Goal: Transaction & Acquisition: Purchase product/service

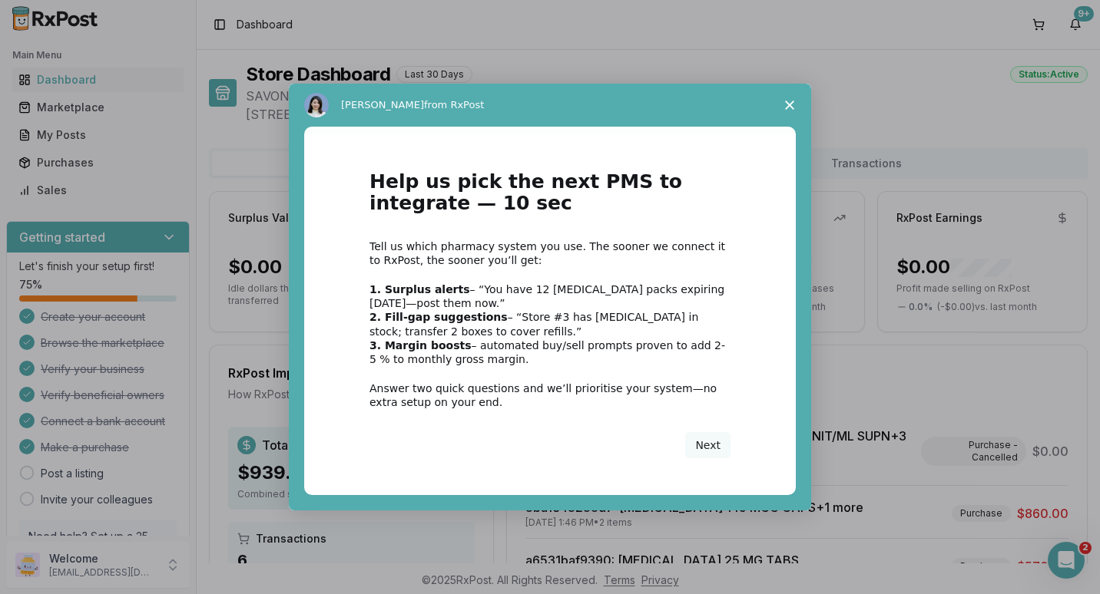
click at [786, 104] on icon "Close survey" at bounding box center [789, 105] width 9 height 9
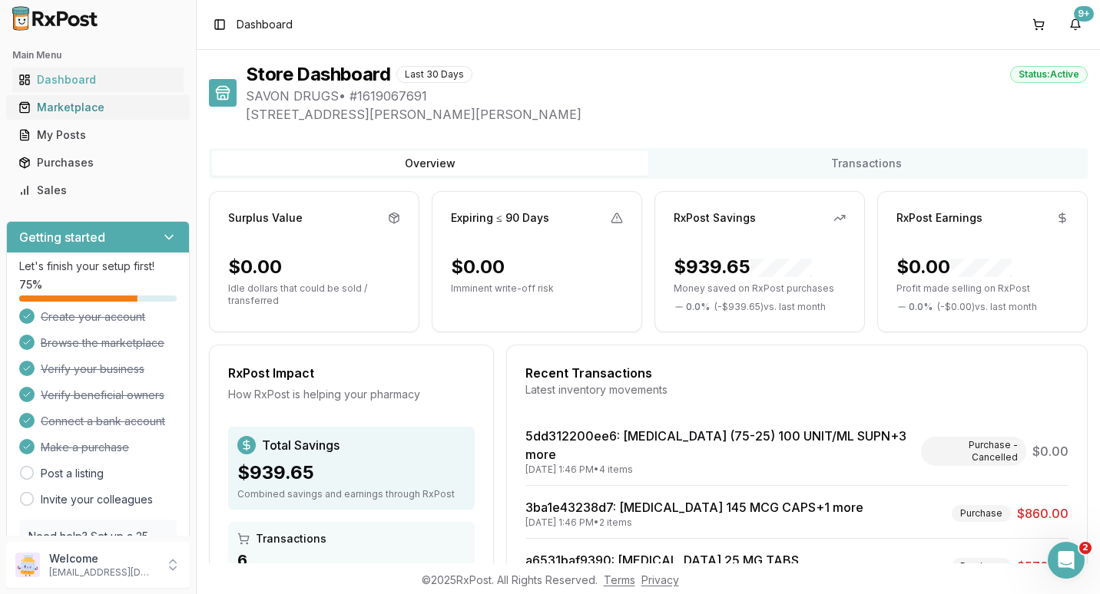
click at [51, 105] on div "Marketplace" at bounding box center [97, 107] width 159 height 15
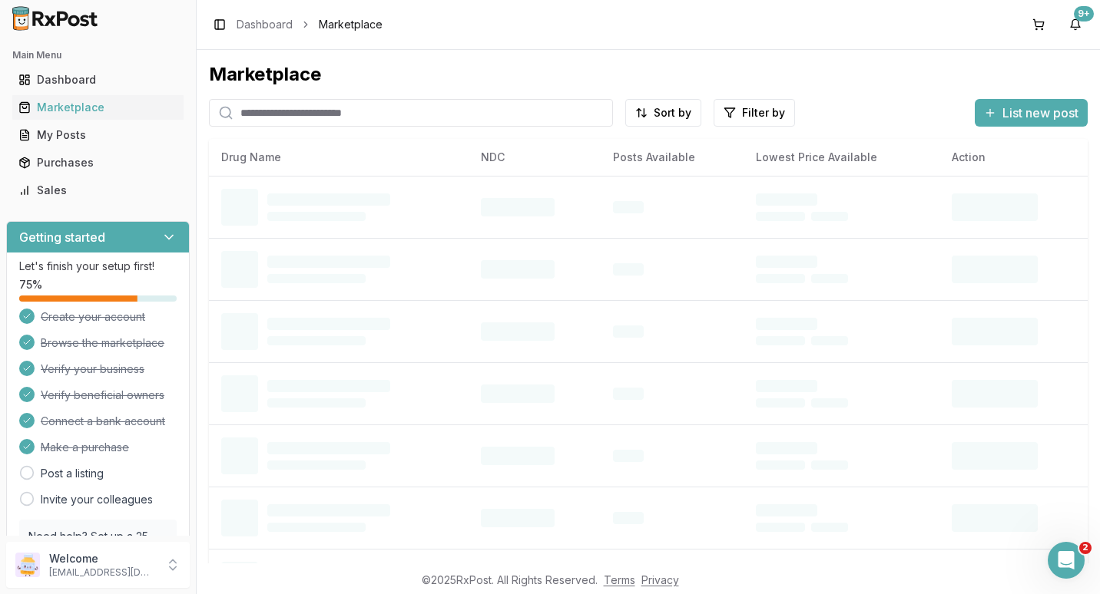
click at [256, 109] on input "search" at bounding box center [411, 113] width 404 height 28
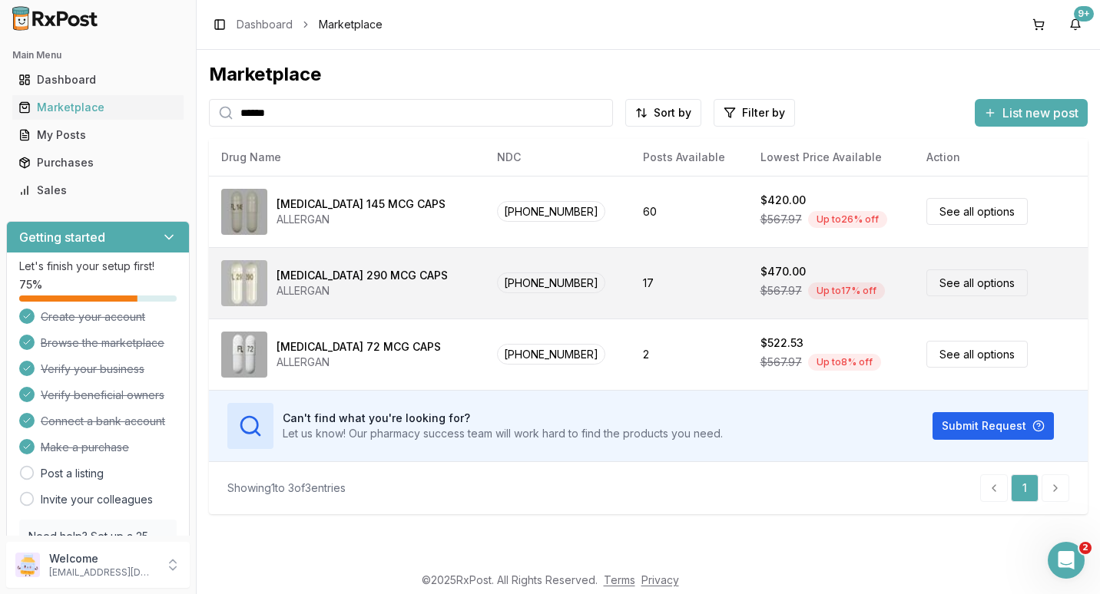
type input "******"
click at [958, 285] on link "See all options" at bounding box center [976, 283] width 101 height 27
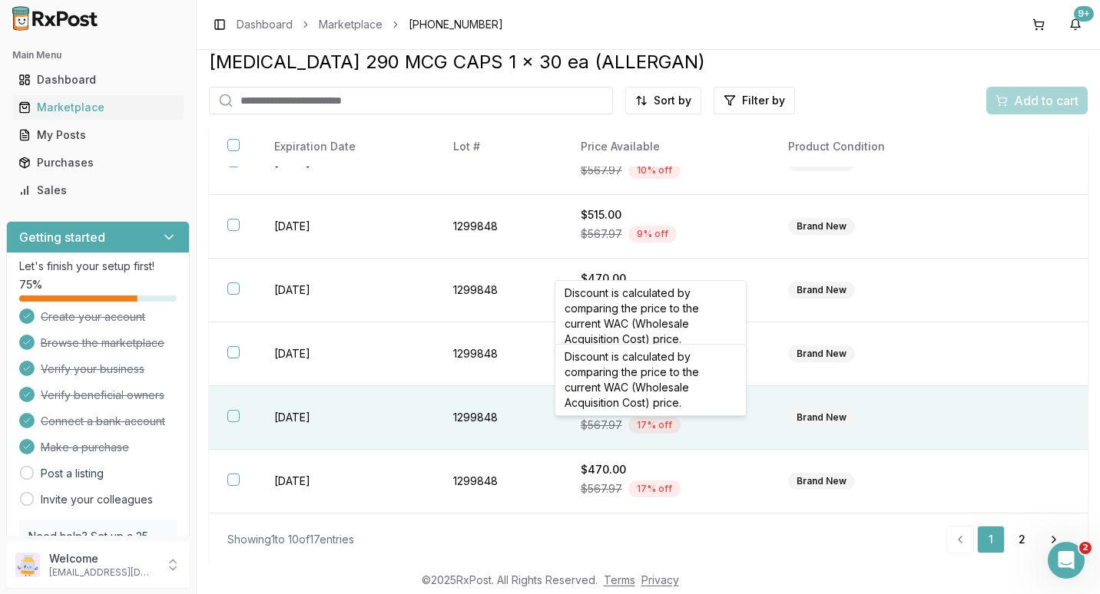
scroll to position [15, 0]
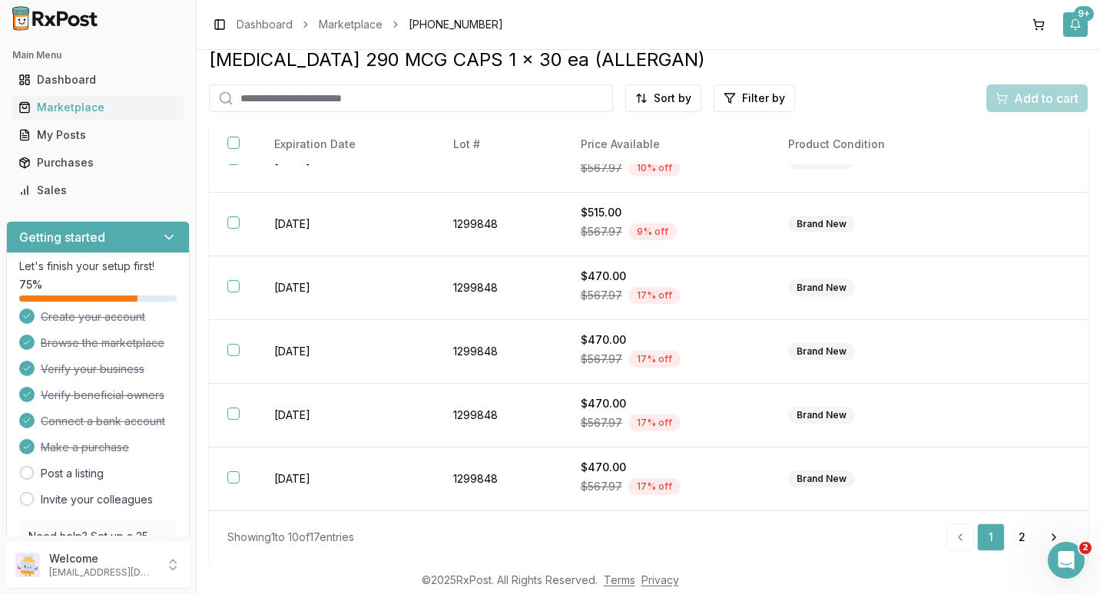
click at [1084, 14] on div "9+" at bounding box center [1084, 13] width 20 height 15
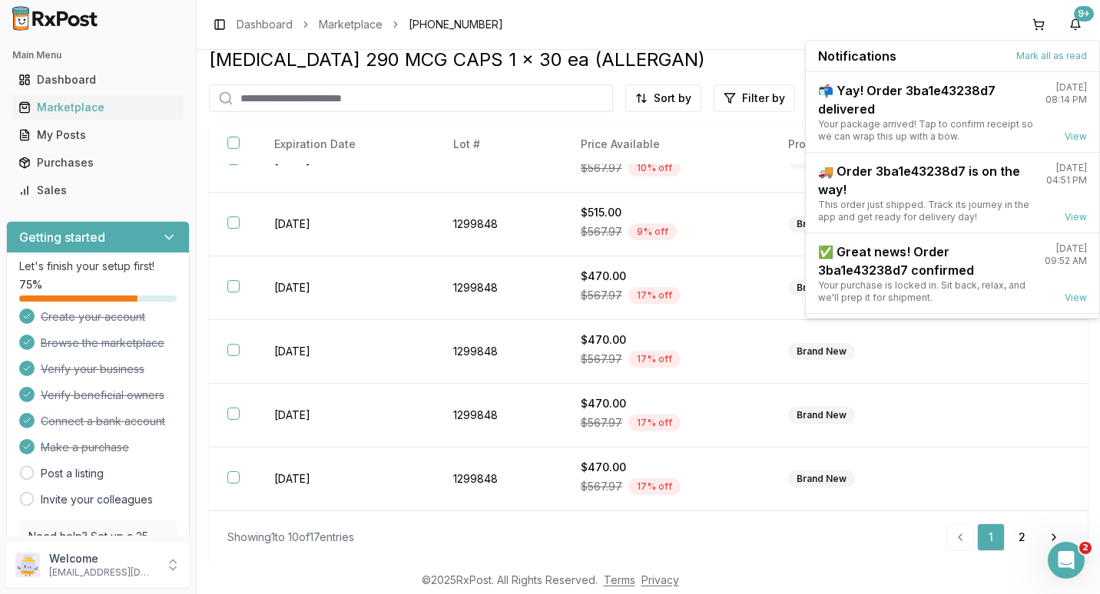
click at [789, 18] on div "Toggle Sidebar Dashboard Marketplace [PHONE_NUMBER] 9+" at bounding box center [648, 24] width 903 height 49
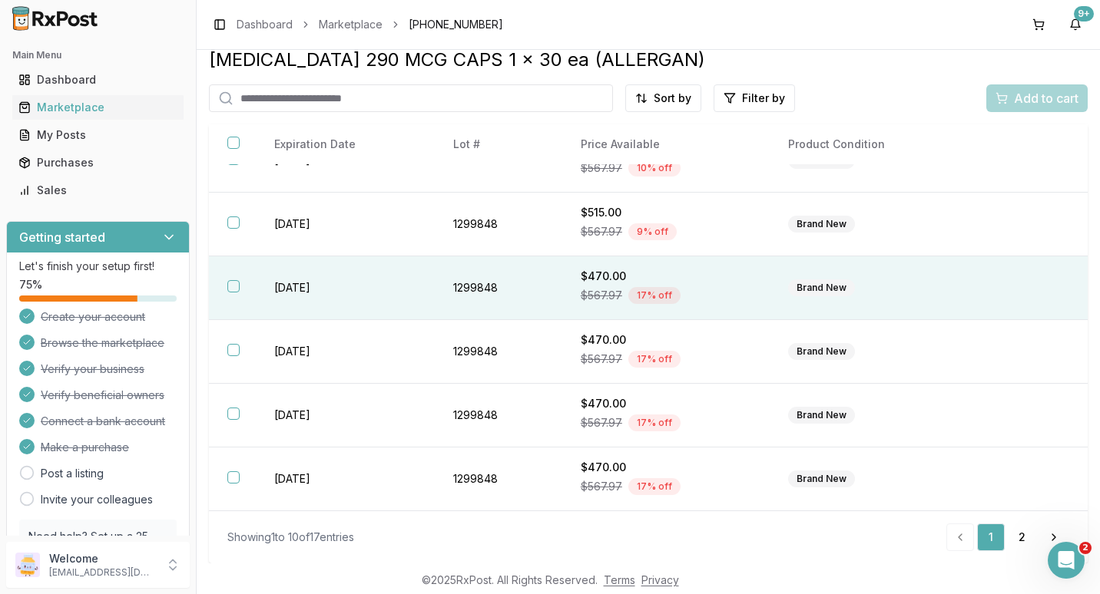
click at [231, 282] on button "button" at bounding box center [233, 286] width 12 height 12
click at [1005, 92] on div "Add to cart" at bounding box center [1036, 98] width 83 height 18
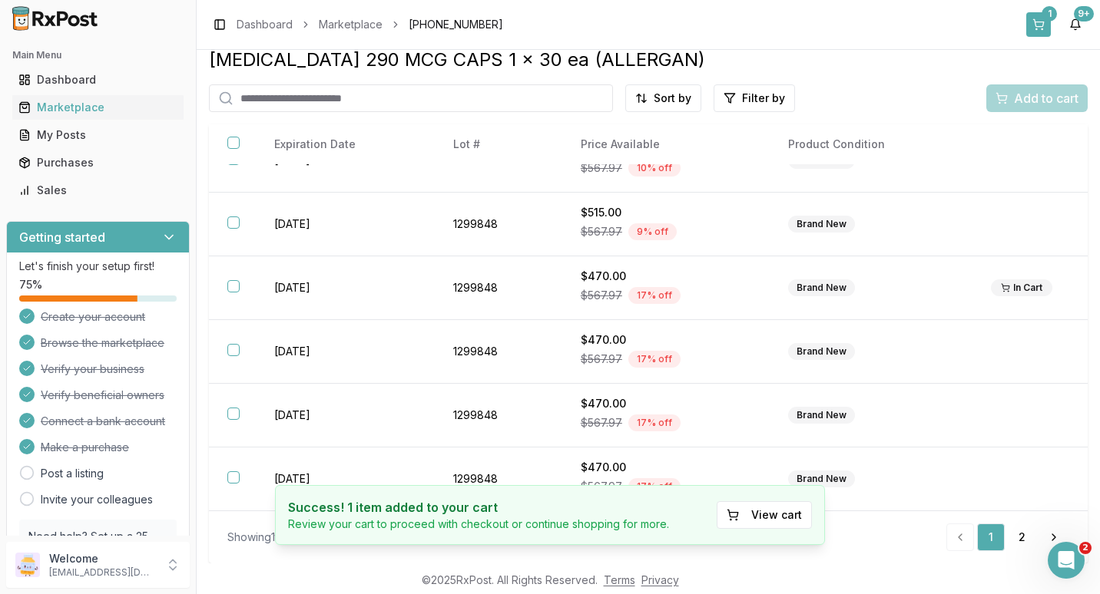
click at [1043, 22] on button "1" at bounding box center [1038, 24] width 25 height 25
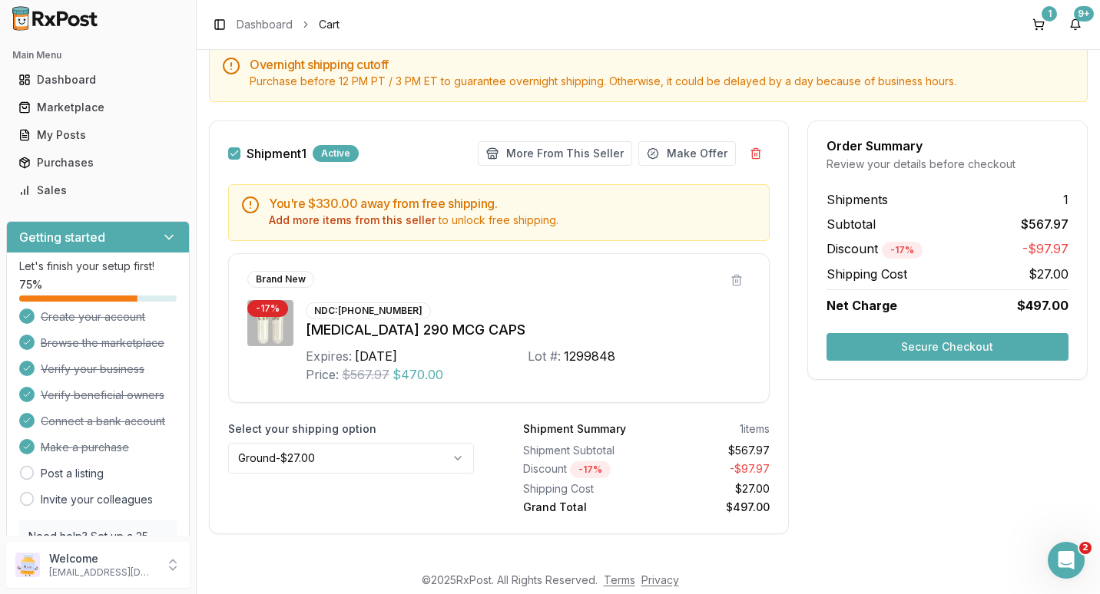
scroll to position [167, 0]
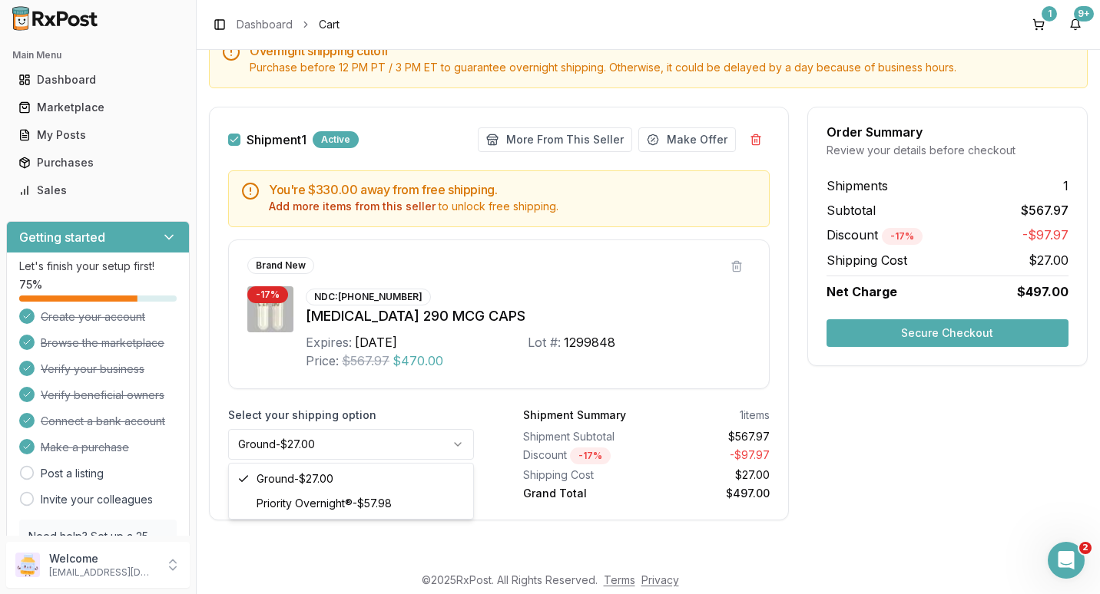
click at [452, 445] on html "Main Menu Dashboard Marketplace My Posts Purchases Sales Getting started Let's …" at bounding box center [550, 297] width 1100 height 594
click at [453, 443] on html "Main Menu Dashboard Marketplace My Posts Purchases Sales Getting started Let's …" at bounding box center [550, 297] width 1100 height 594
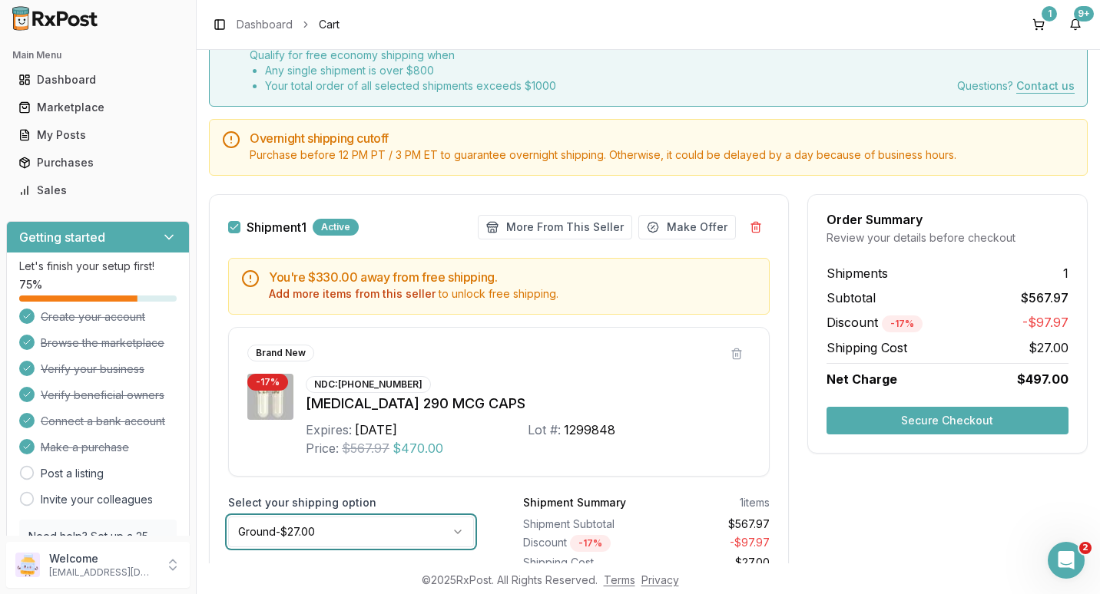
scroll to position [0, 0]
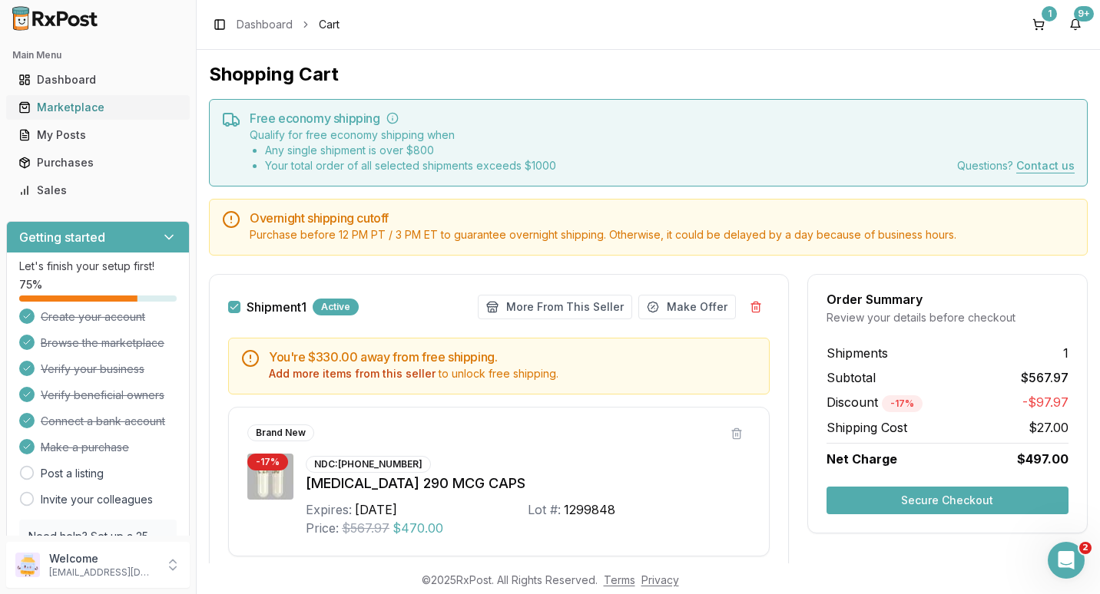
click at [74, 111] on div "Marketplace" at bounding box center [97, 107] width 159 height 15
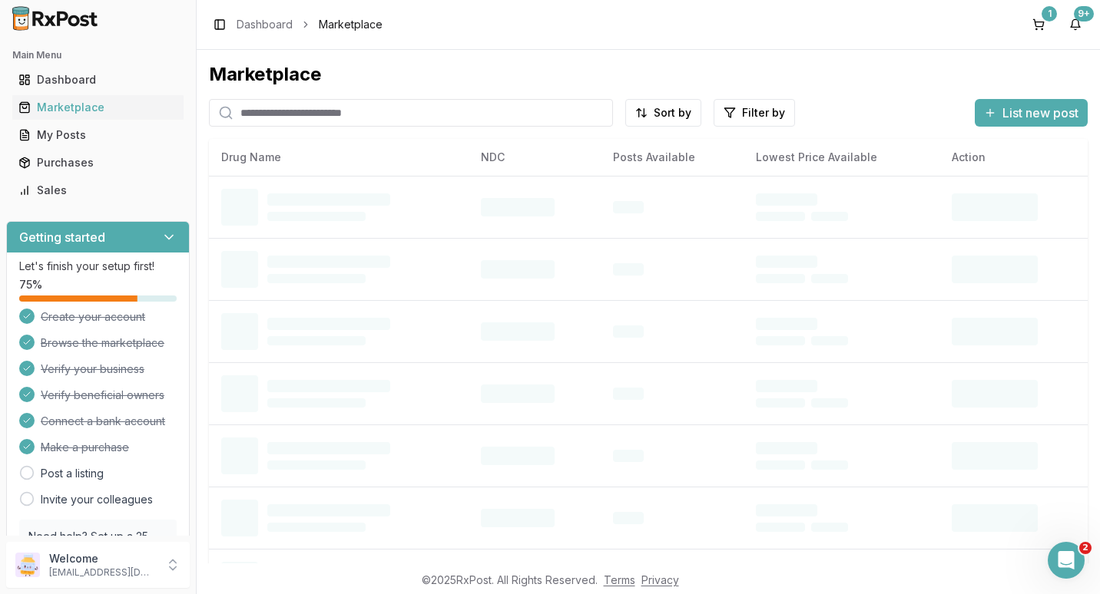
click at [276, 111] on input "search" at bounding box center [411, 113] width 404 height 28
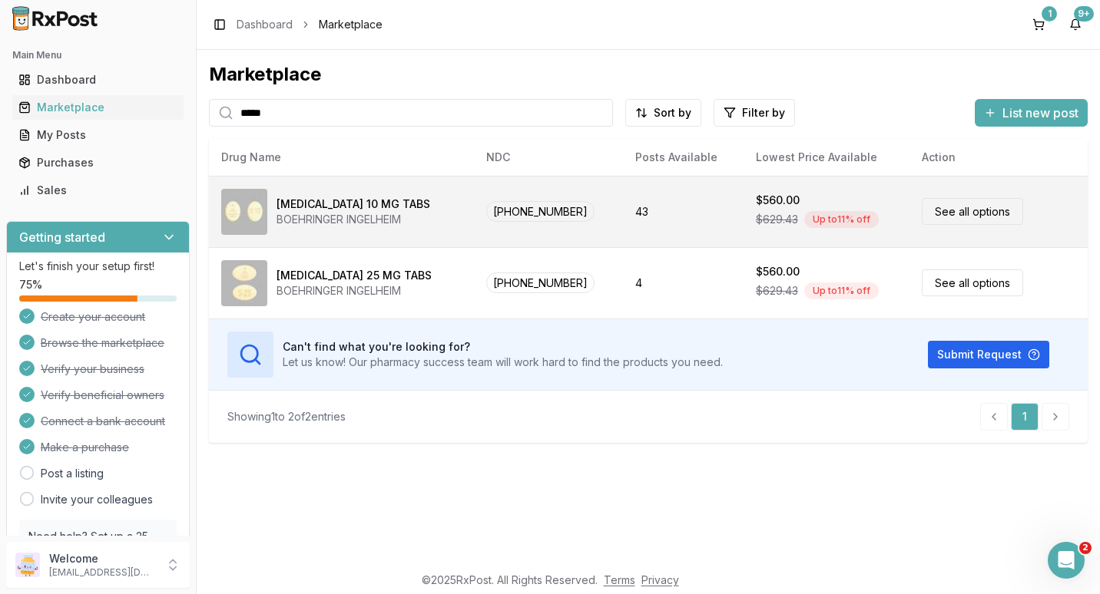
type input "*****"
click at [932, 209] on link "See all options" at bounding box center [971, 211] width 101 height 27
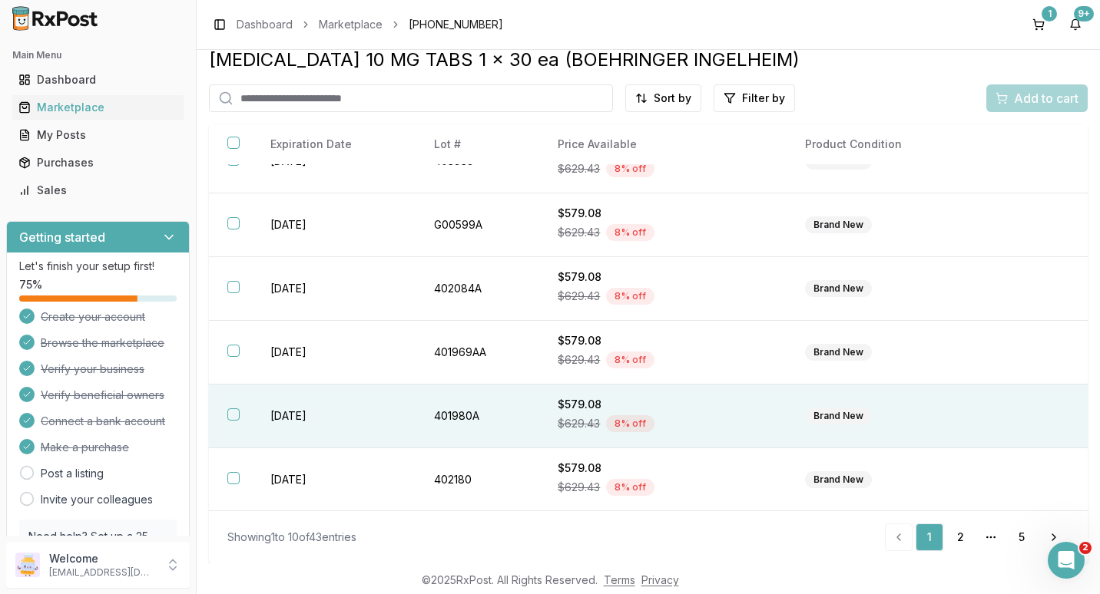
scroll to position [293, 0]
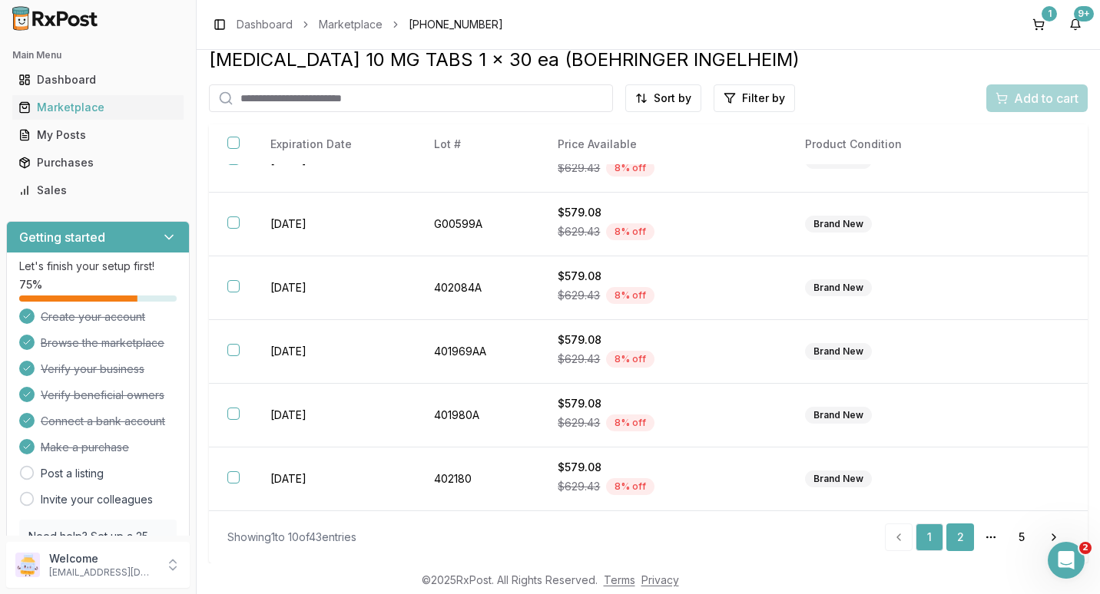
click at [950, 538] on link "2" at bounding box center [960, 538] width 28 height 28
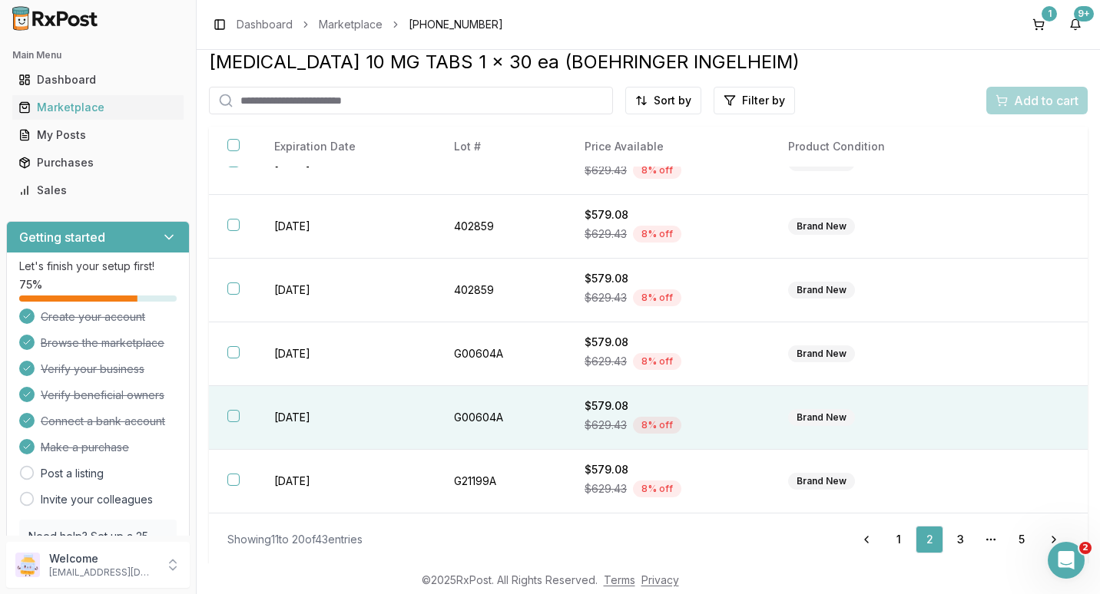
scroll to position [15, 0]
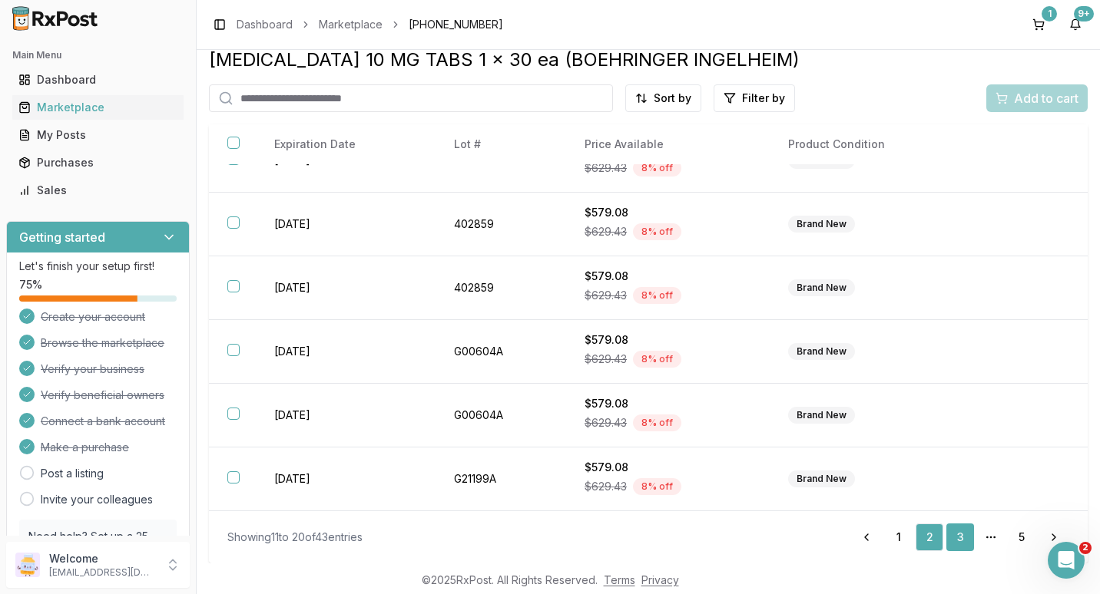
click at [955, 541] on link "3" at bounding box center [960, 538] width 28 height 28
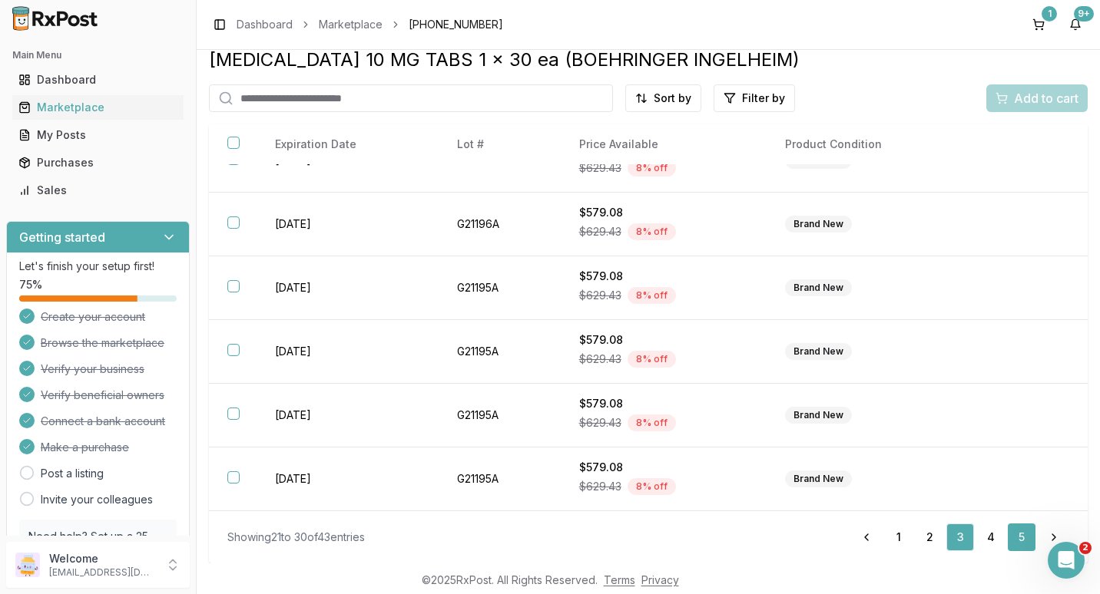
click at [1012, 538] on link "5" at bounding box center [1021, 538] width 28 height 28
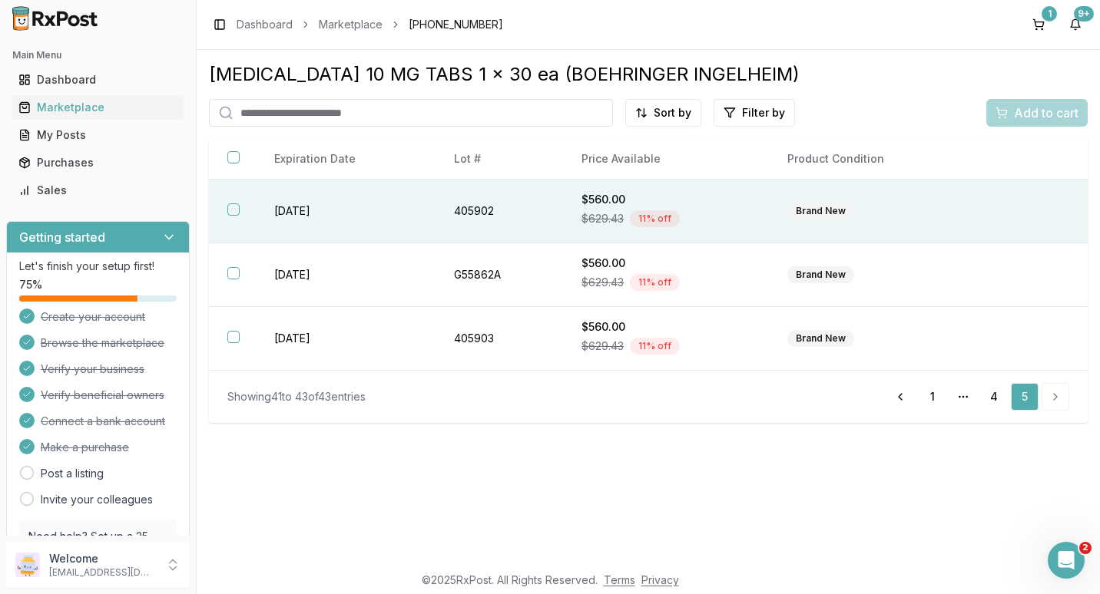
click at [237, 208] on button "button" at bounding box center [233, 209] width 12 height 12
click at [1031, 116] on span "Add to cart" at bounding box center [1046, 113] width 65 height 18
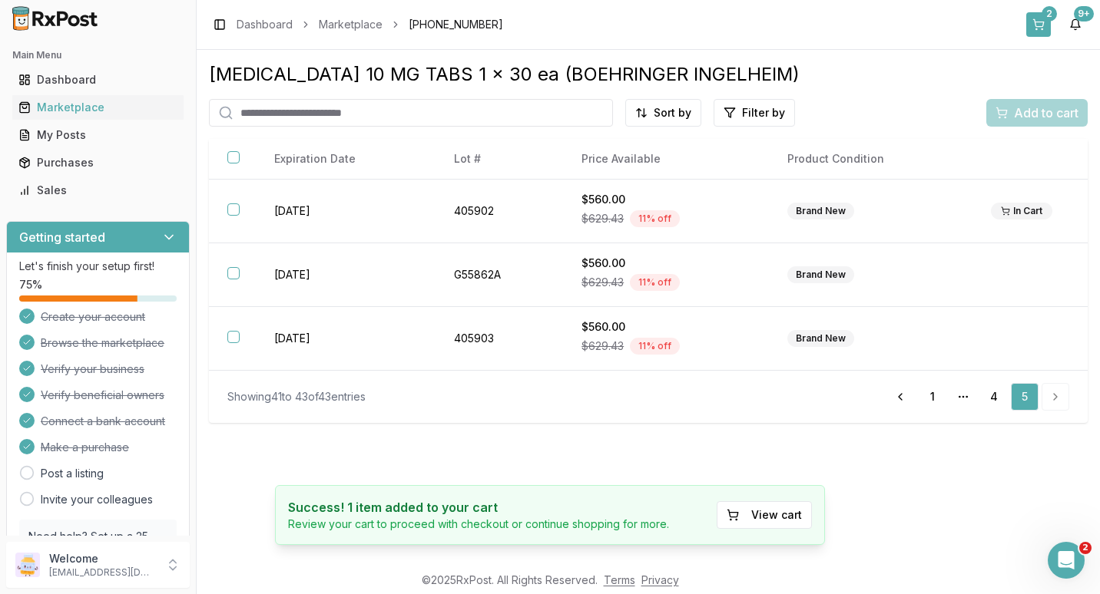
click at [1044, 12] on div "2" at bounding box center [1048, 13] width 15 height 15
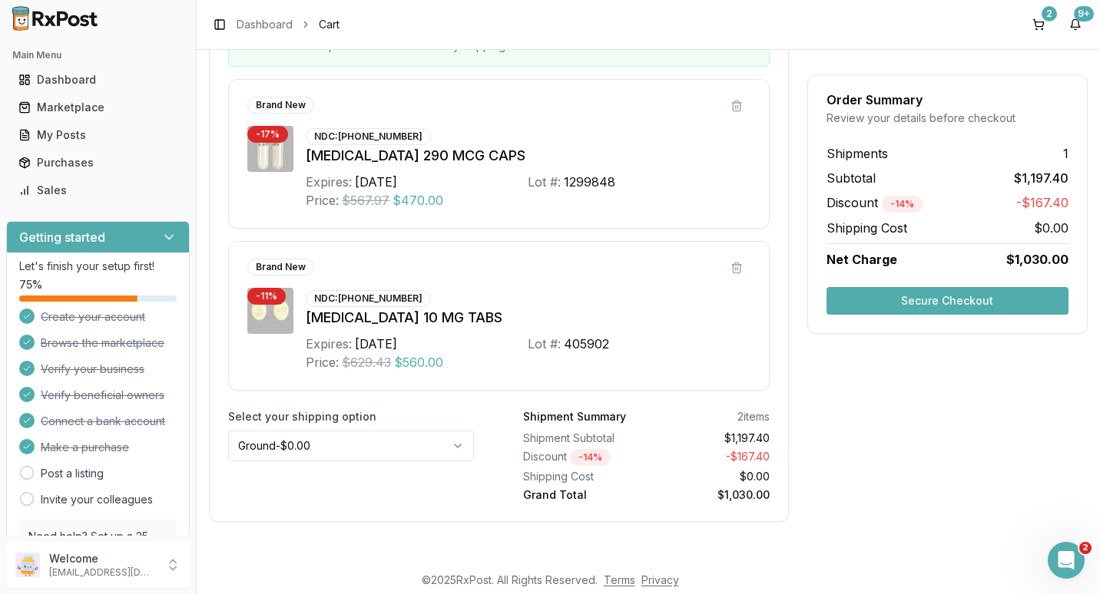
scroll to position [329, 0]
click at [454, 442] on html "Main Menu Dashboard Marketplace My Posts Purchases Sales Getting started Let's …" at bounding box center [550, 297] width 1100 height 594
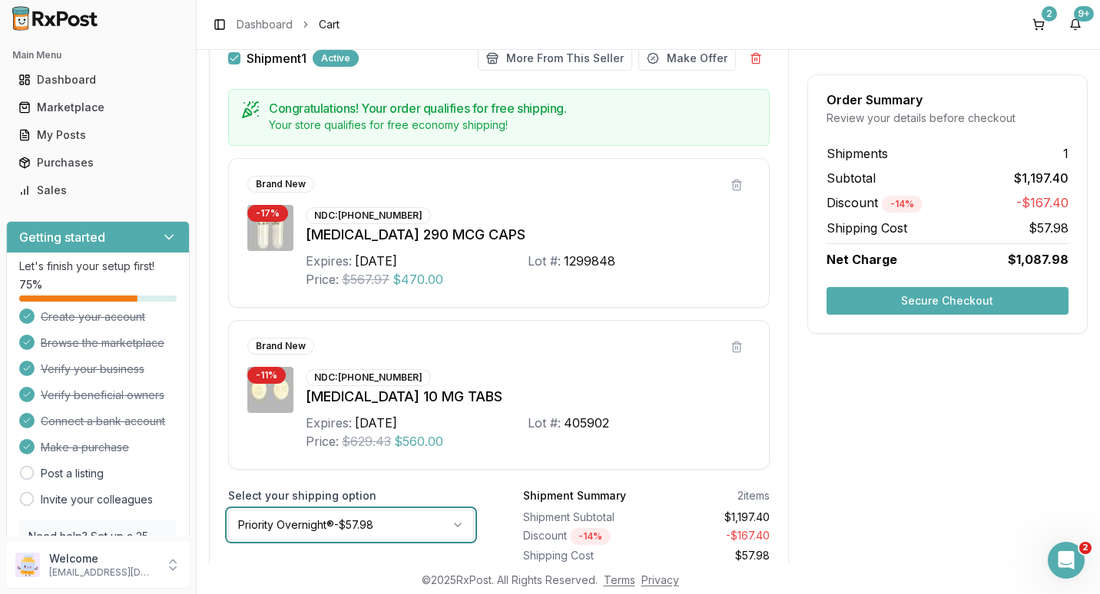
scroll to position [253, 0]
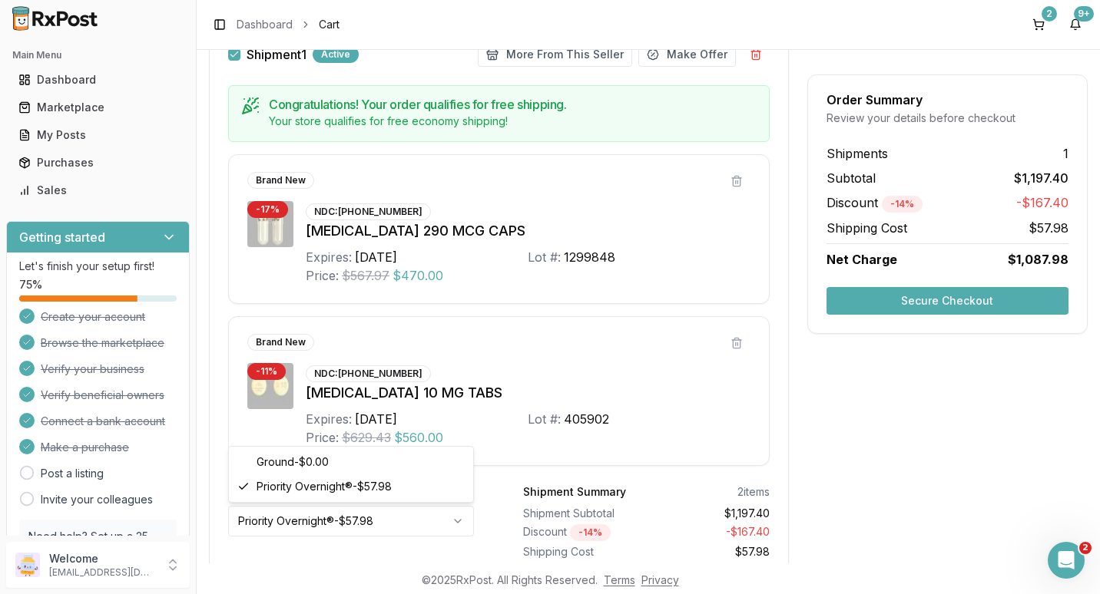
click at [455, 524] on html "Main Menu Dashboard Marketplace My Posts Purchases Sales Getting started Let's …" at bounding box center [550, 297] width 1100 height 594
click at [60, 111] on div "Marketplace" at bounding box center [97, 107] width 159 height 15
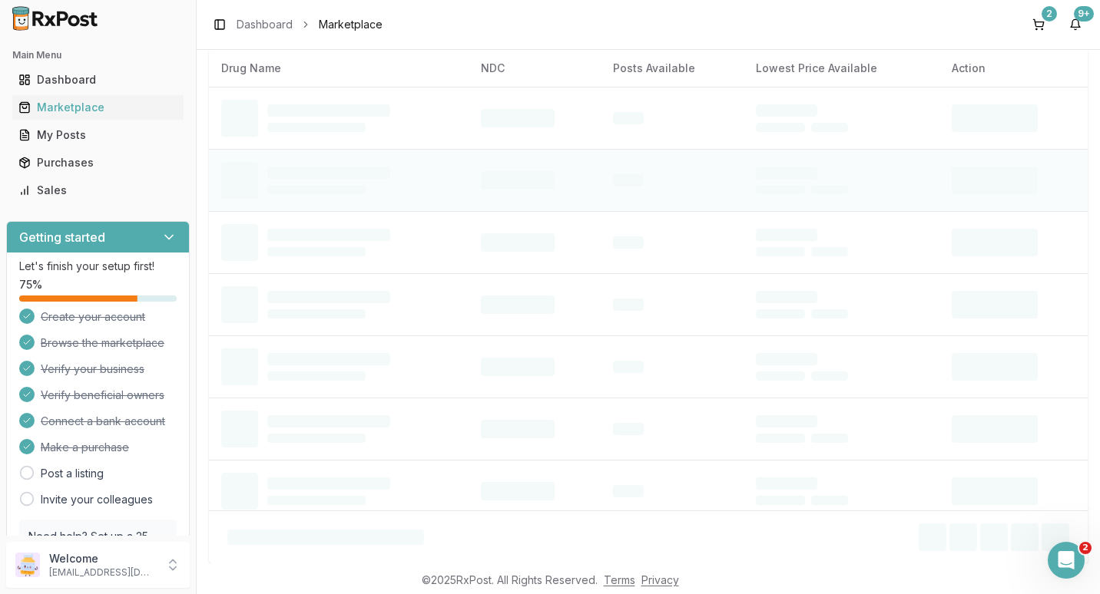
scroll to position [15, 0]
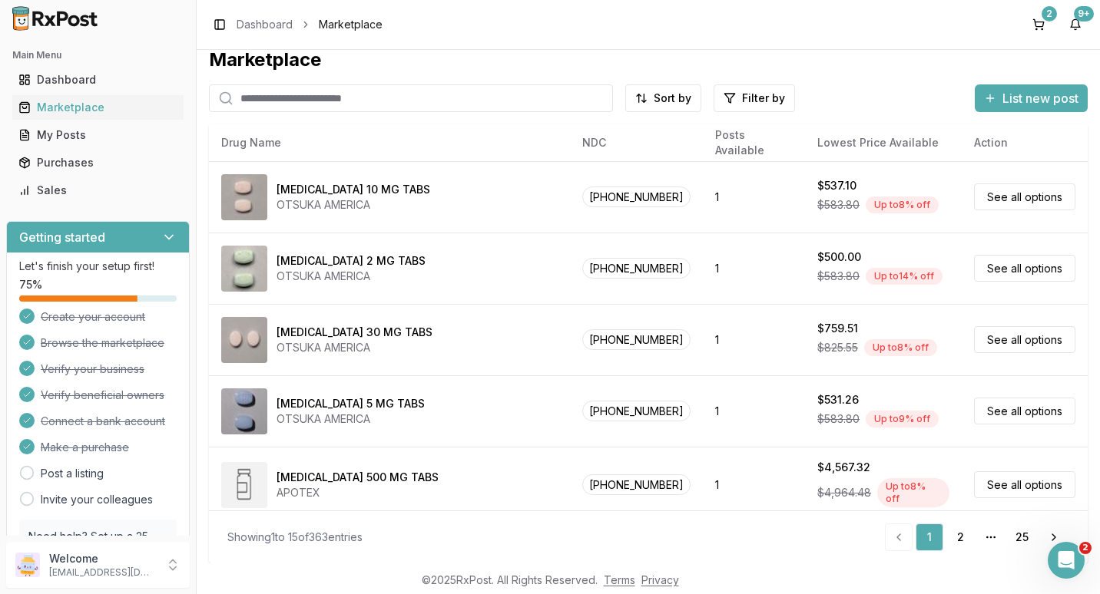
click at [339, 97] on input "search" at bounding box center [411, 98] width 404 height 28
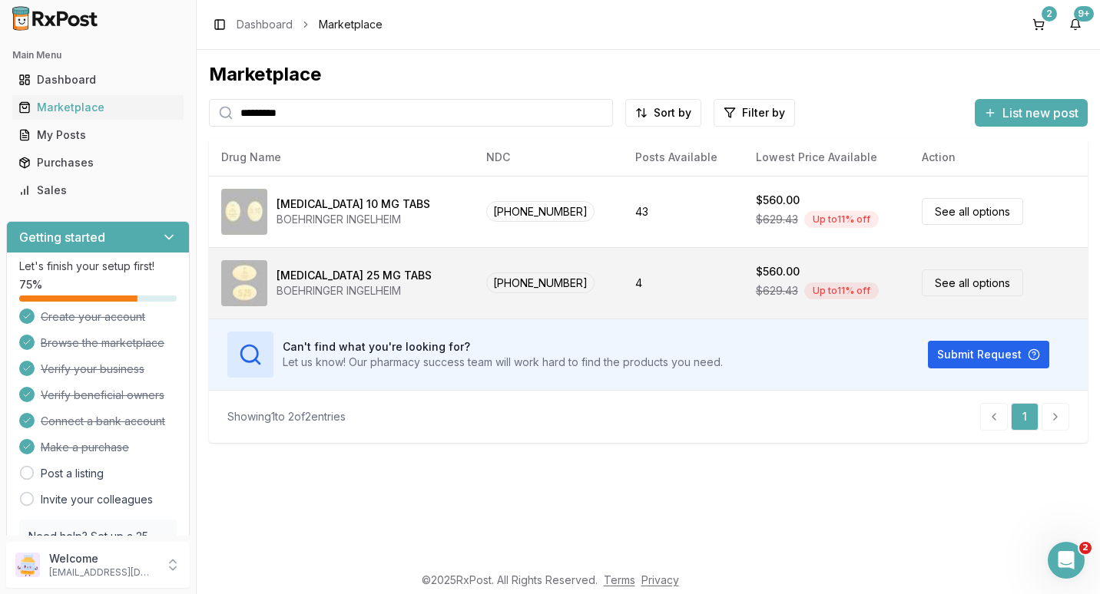
type input "*********"
click at [938, 280] on link "See all options" at bounding box center [971, 283] width 101 height 27
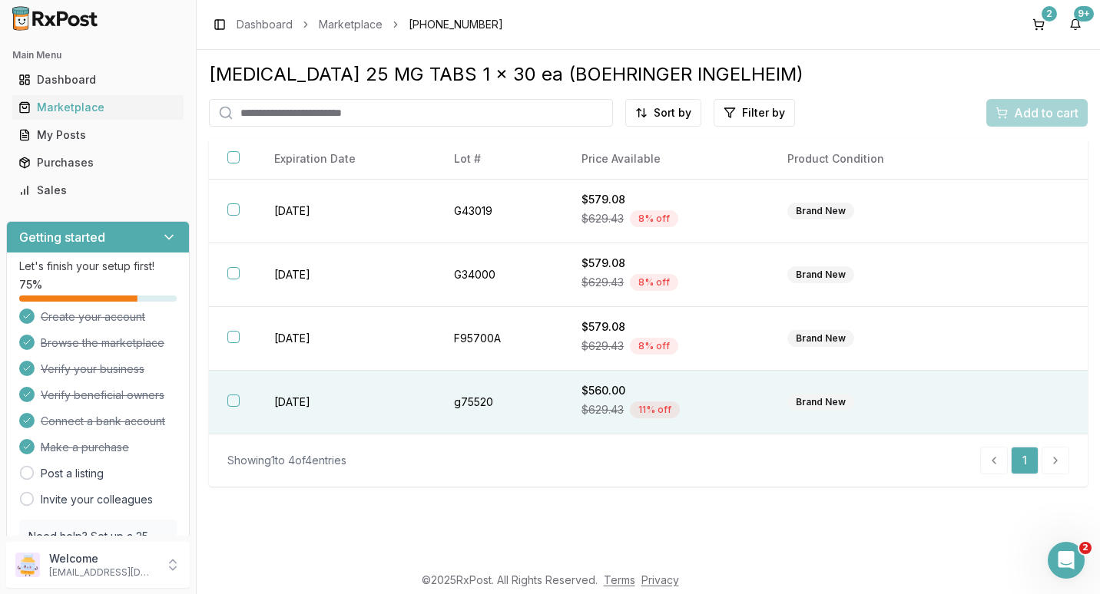
click at [236, 400] on button "button" at bounding box center [233, 401] width 12 height 12
click at [1043, 108] on span "Add to cart" at bounding box center [1046, 113] width 65 height 18
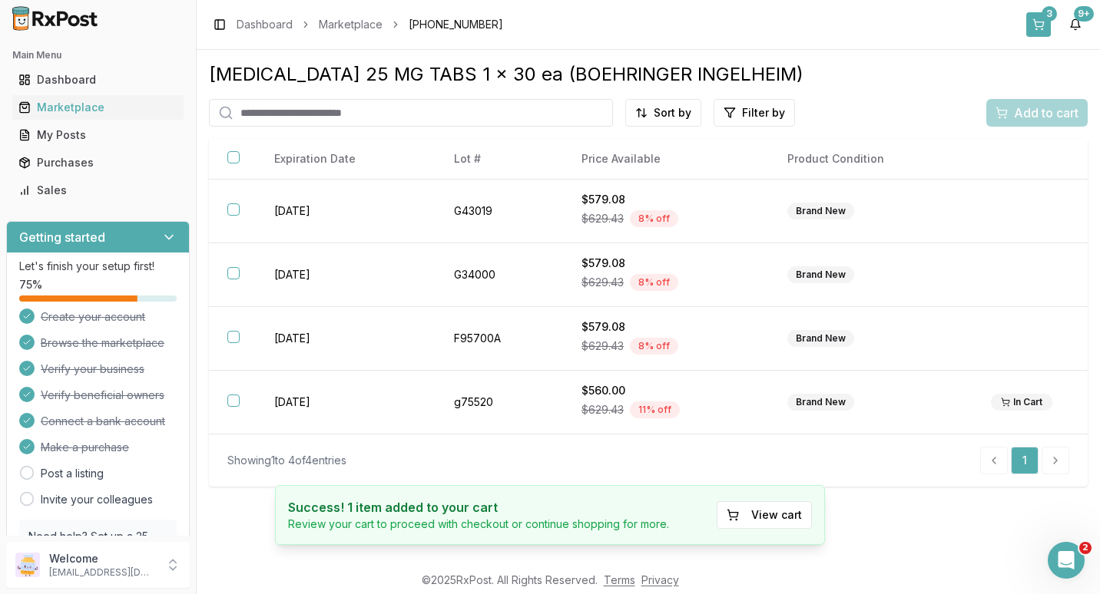
click at [1050, 15] on div "3" at bounding box center [1048, 13] width 15 height 15
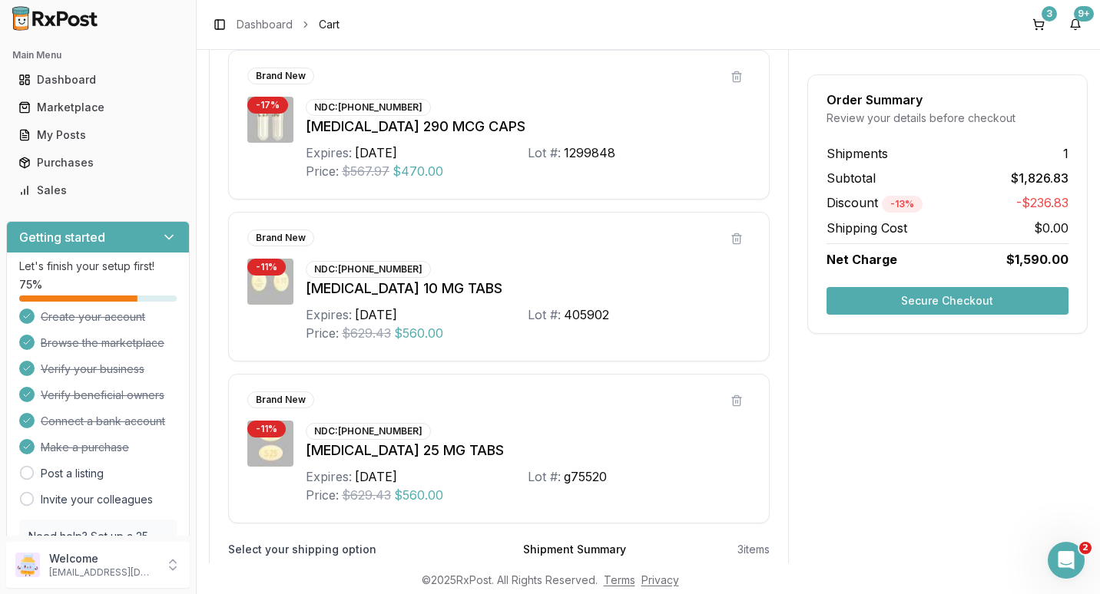
scroll to position [384, 0]
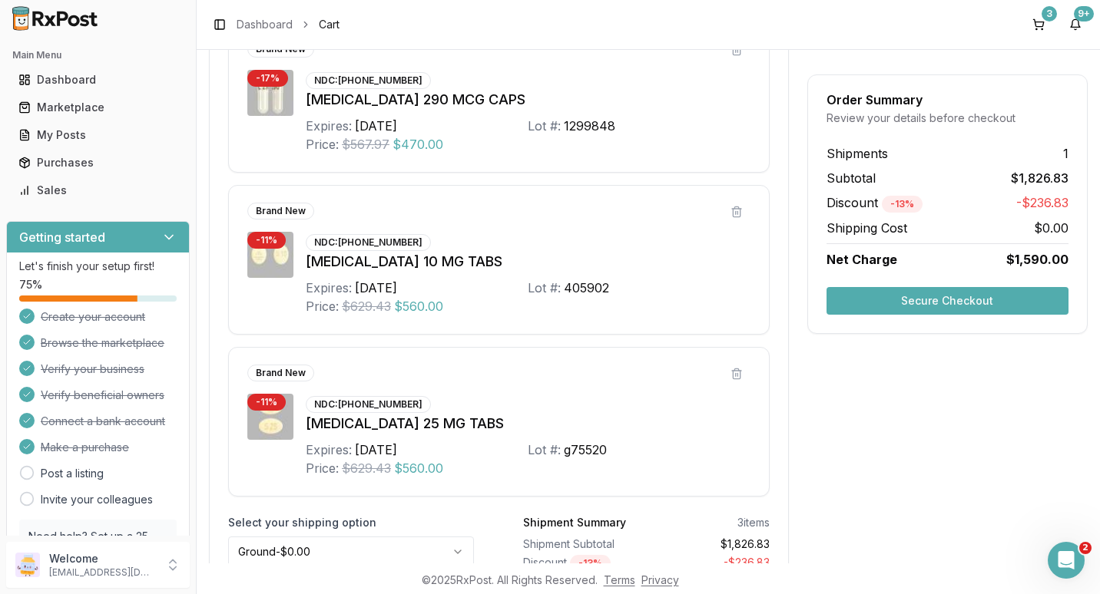
click at [907, 303] on button "Secure Checkout" at bounding box center [947, 301] width 242 height 28
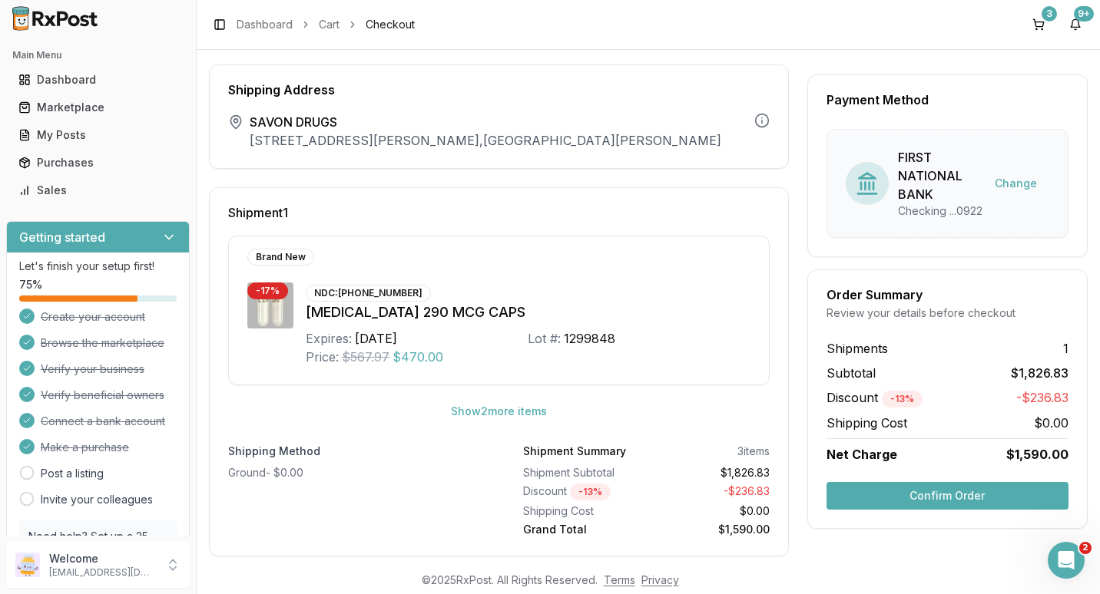
scroll to position [52, 0]
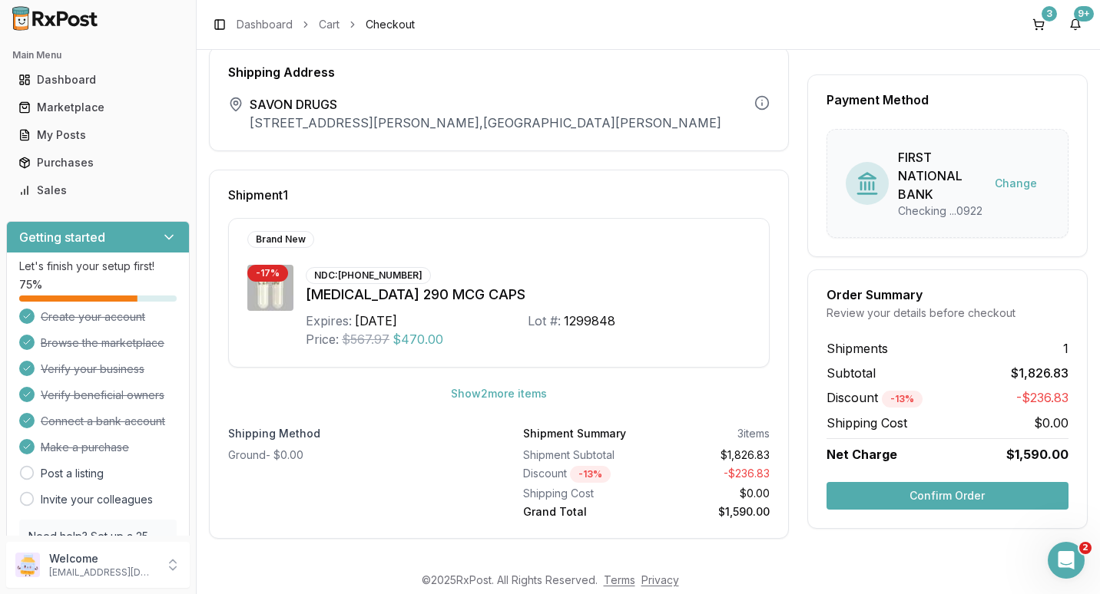
click at [933, 501] on button "Confirm Order" at bounding box center [947, 496] width 242 height 28
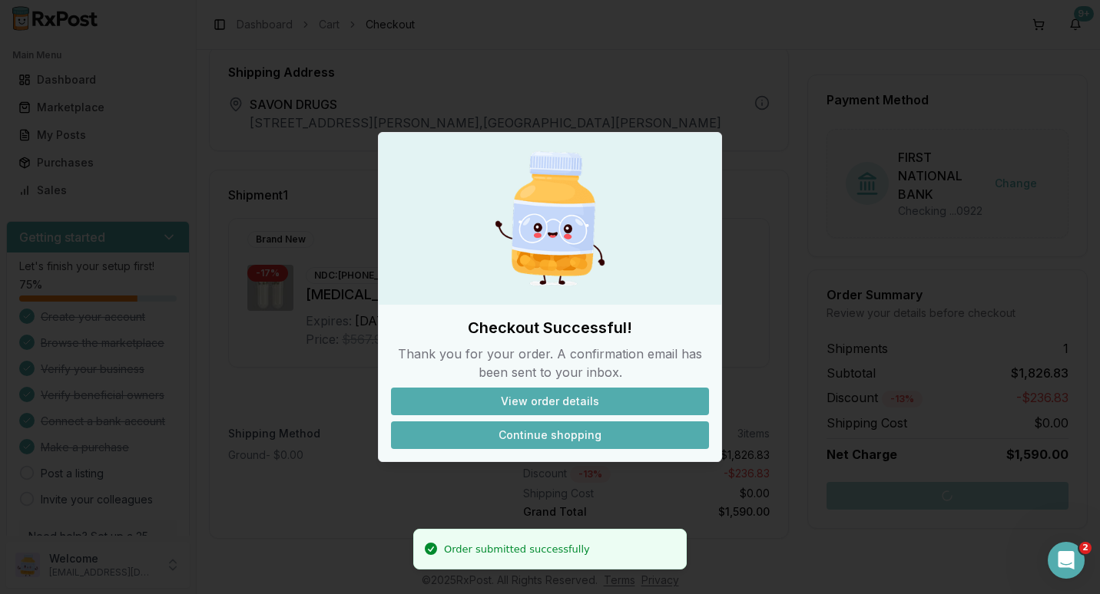
click at [553, 432] on button "Continue shopping" at bounding box center [550, 436] width 318 height 28
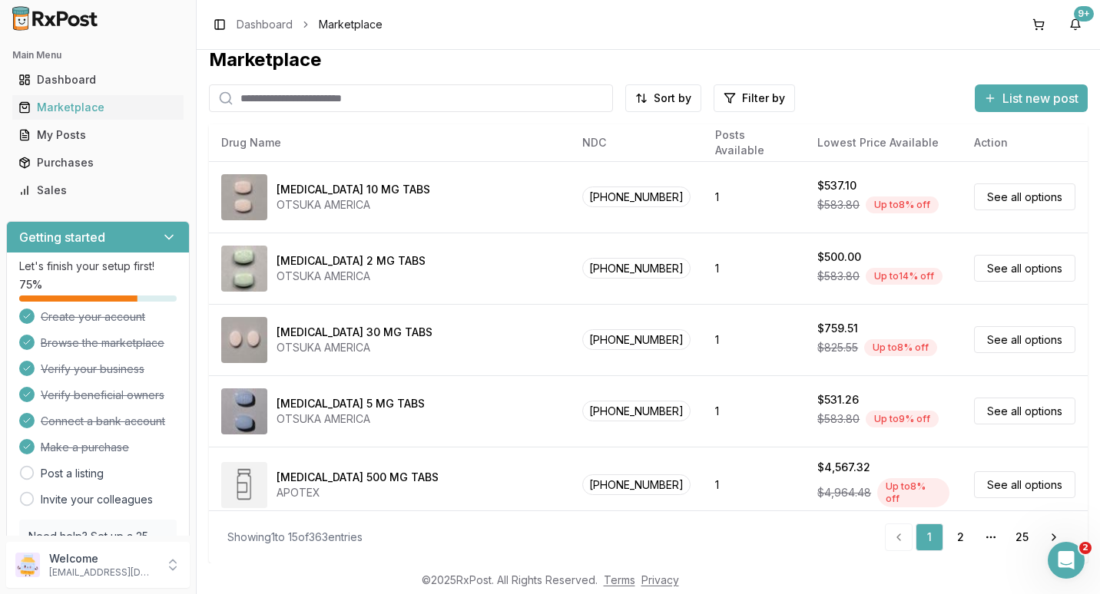
scroll to position [15, 0]
click at [266, 98] on input "search" at bounding box center [411, 98] width 404 height 28
type input "*******"
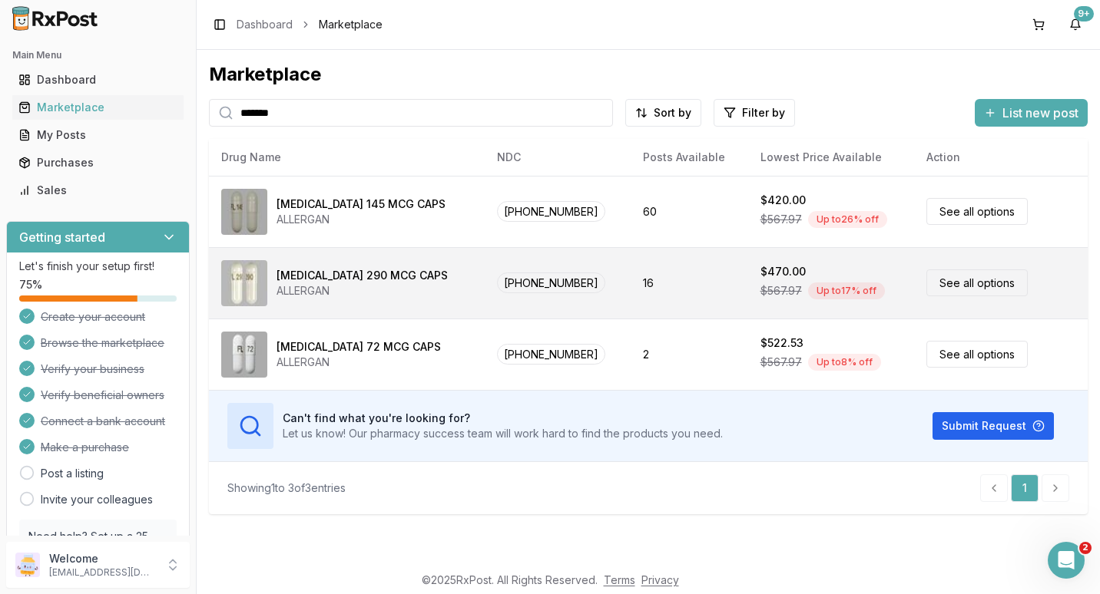
click at [329, 276] on div "[MEDICAL_DATA] 290 MCG CAPS" at bounding box center [361, 275] width 171 height 15
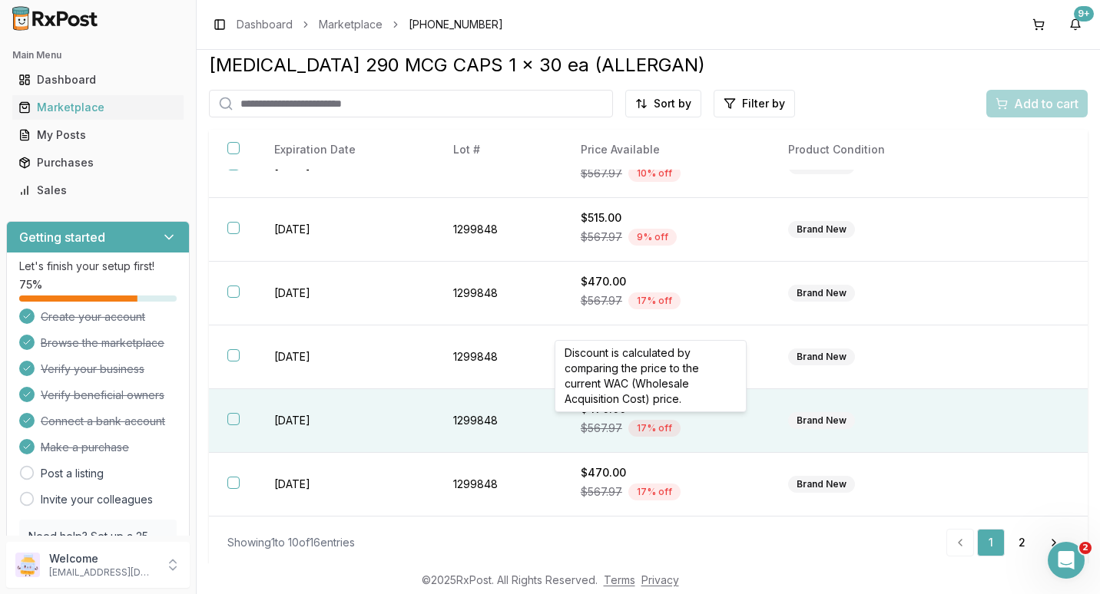
scroll to position [15, 0]
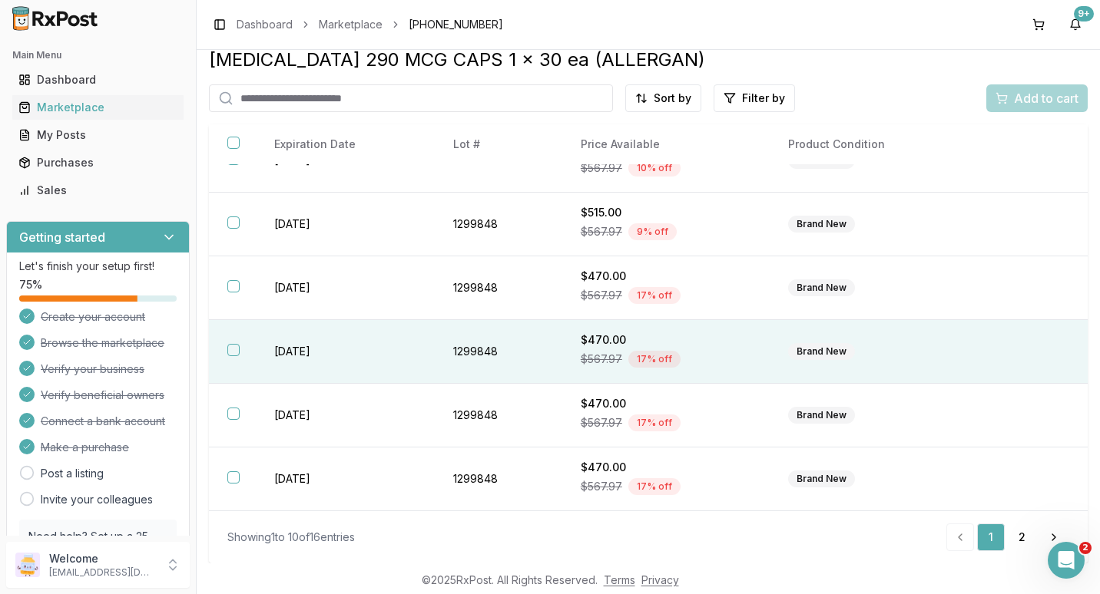
click at [233, 350] on button "button" at bounding box center [233, 350] width 12 height 12
click at [1014, 96] on span "Add to cart" at bounding box center [1046, 98] width 65 height 18
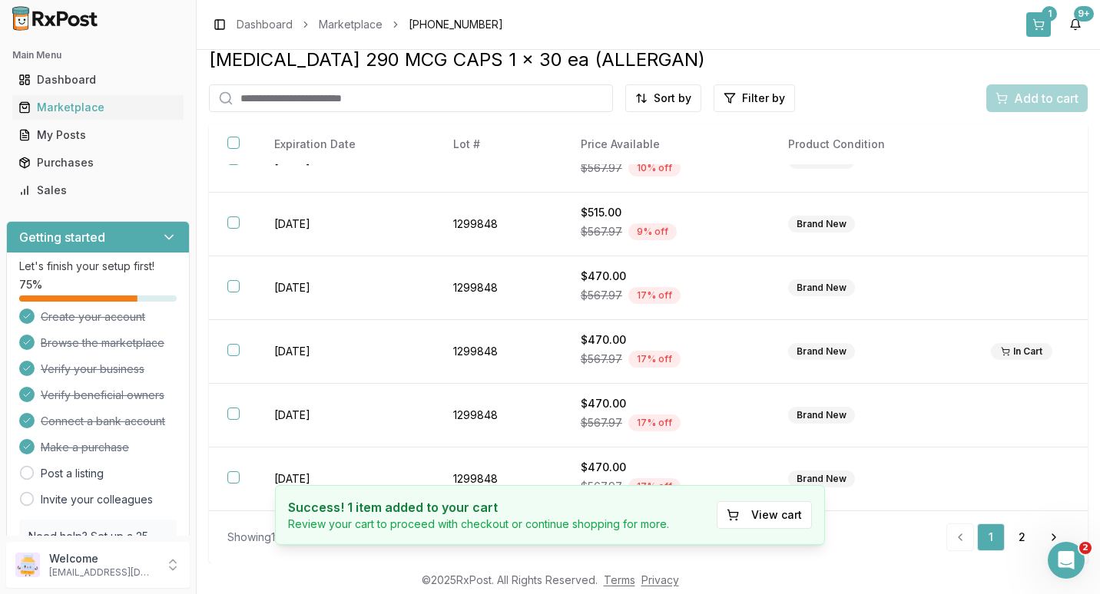
click at [1046, 17] on div "1" at bounding box center [1048, 13] width 15 height 15
click at [1046, 11] on div "1" at bounding box center [1048, 13] width 15 height 15
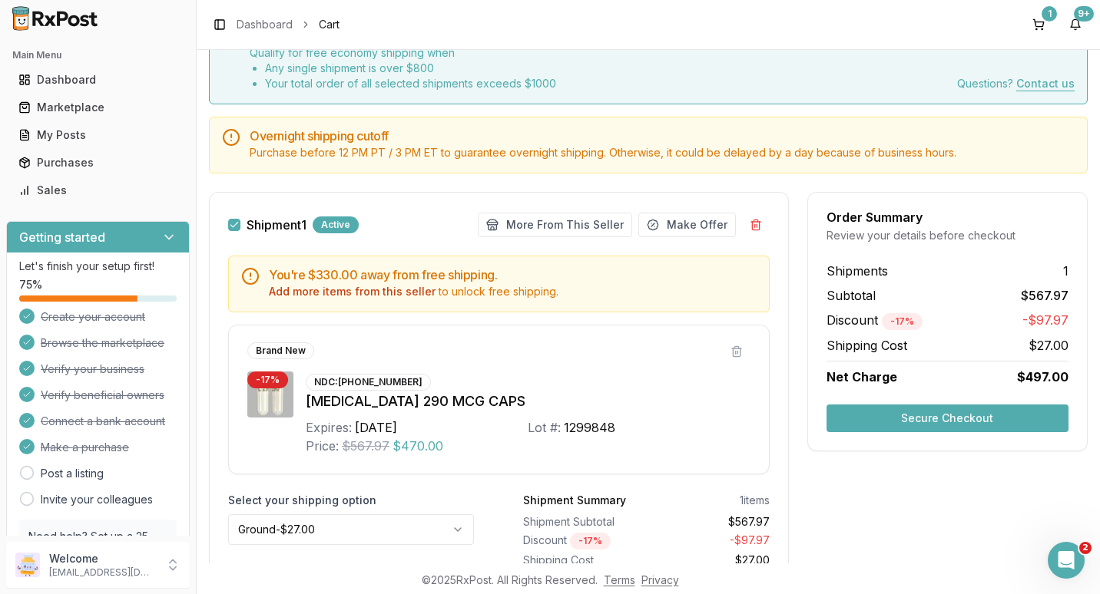
scroll to position [167, 0]
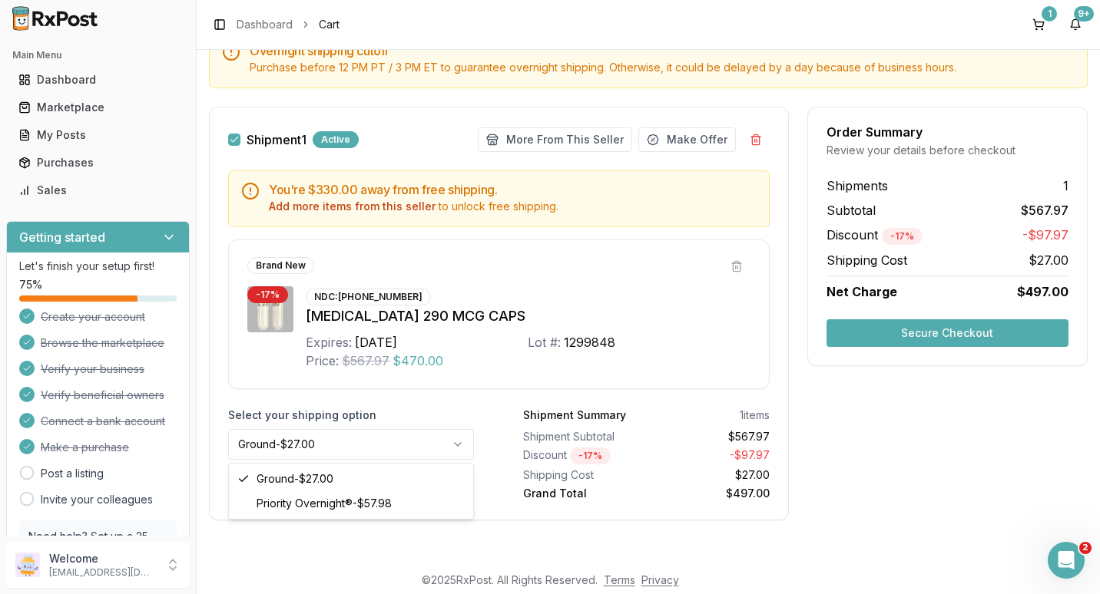
click at [459, 440] on html "Main Menu Dashboard Marketplace My Posts Purchases Sales Getting started Let's …" at bounding box center [550, 297] width 1100 height 594
click at [670, 141] on button "Make Offer" at bounding box center [687, 139] width 98 height 25
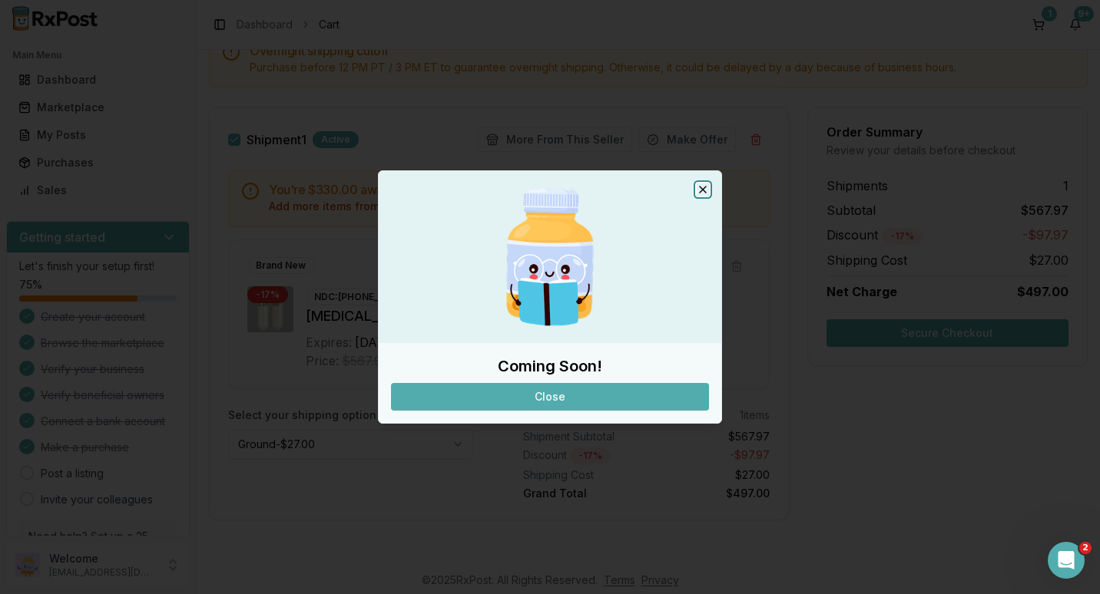
click at [703, 190] on icon "button" at bounding box center [703, 190] width 6 height 6
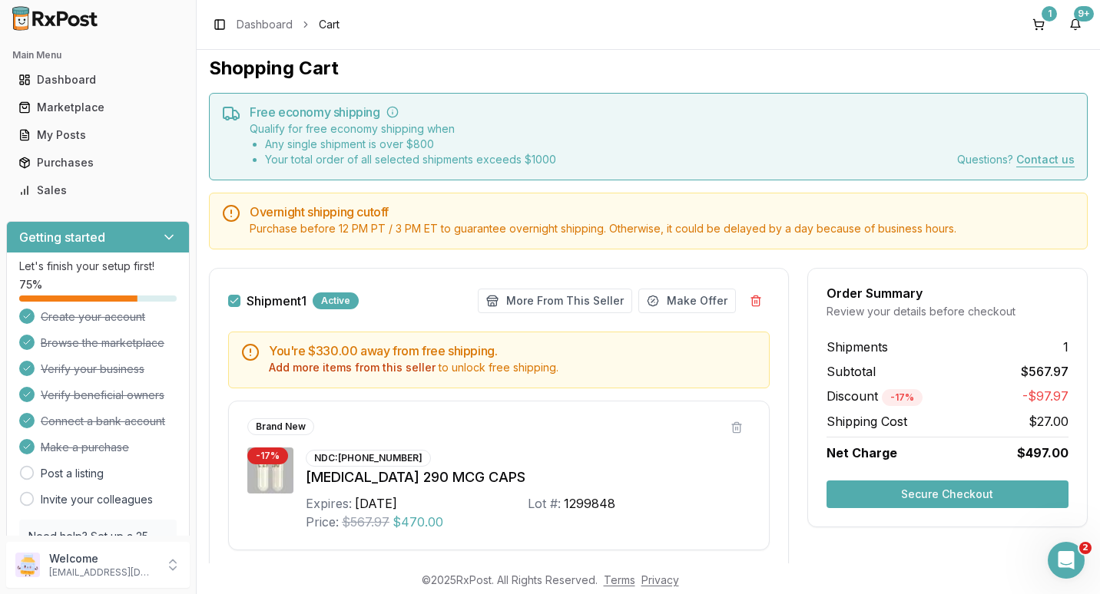
scroll to position [0, 0]
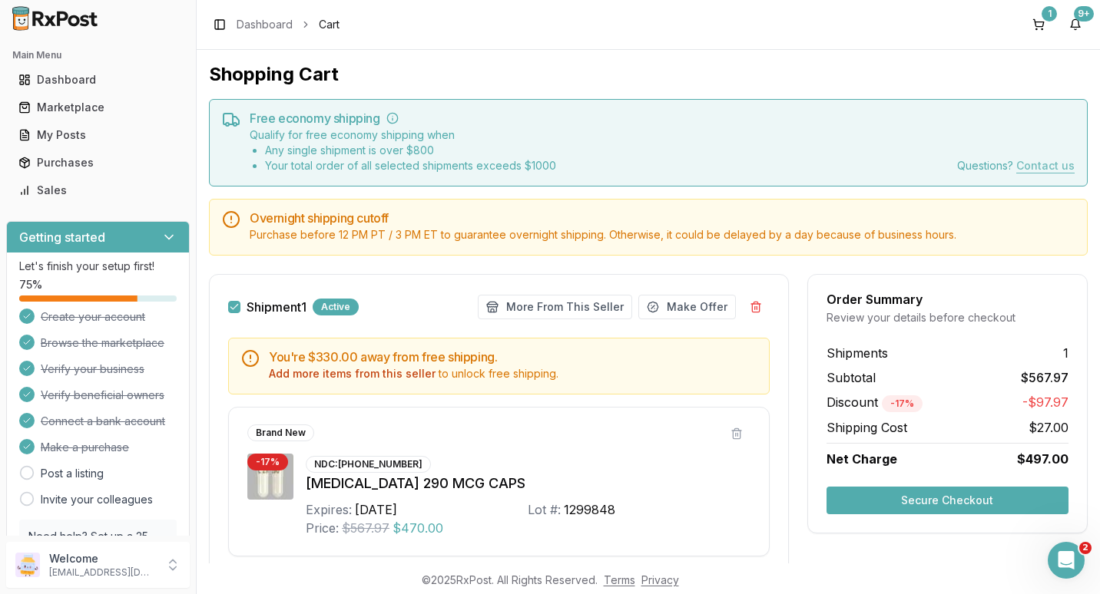
click at [1027, 166] on button "Contact us" at bounding box center [1045, 166] width 58 height 0
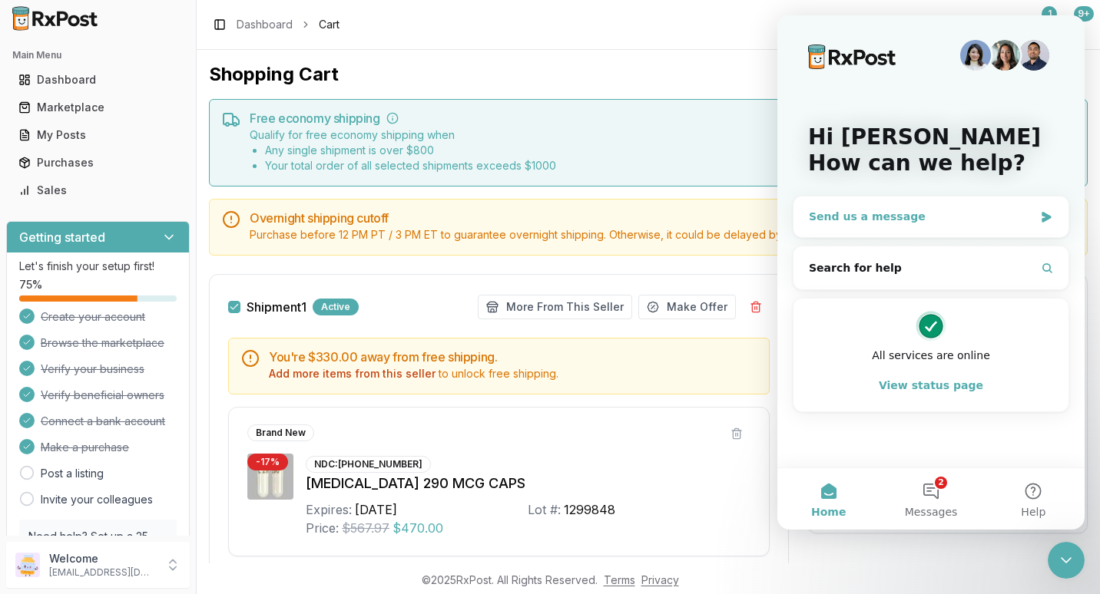
click at [884, 220] on div "Send us a message" at bounding box center [921, 217] width 225 height 16
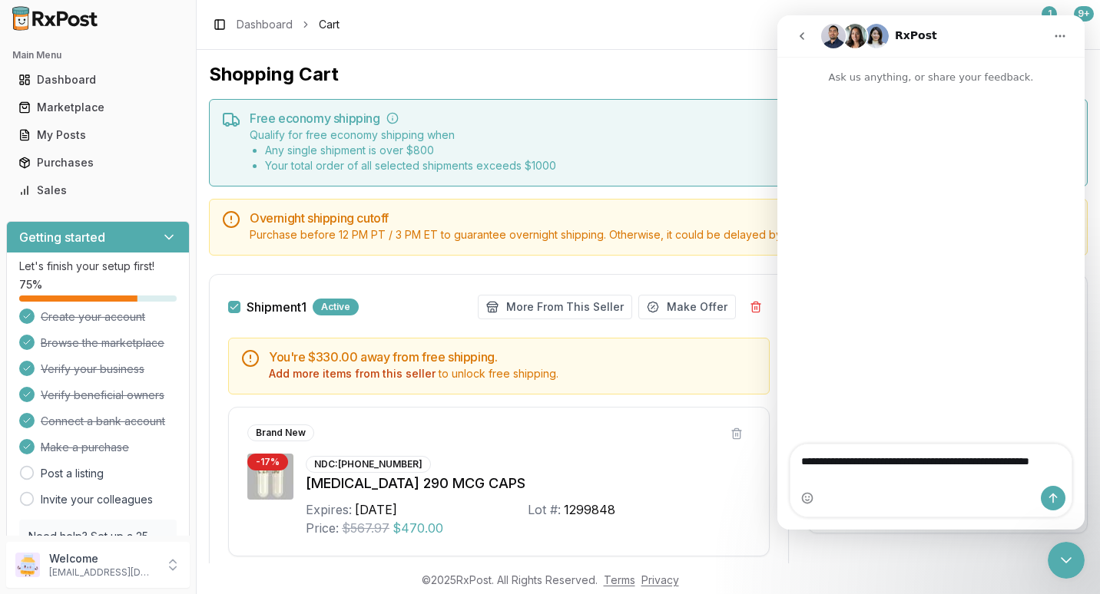
type textarea "**********"
click at [1057, 493] on icon "Send a message…" at bounding box center [1053, 498] width 12 height 12
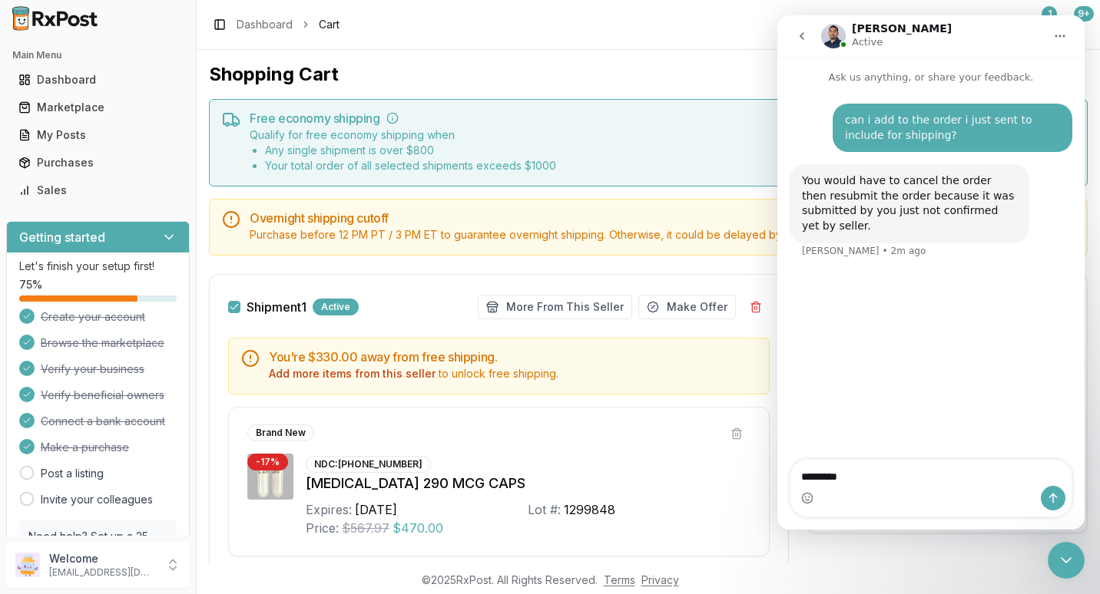
type textarea "*********"
click at [1054, 498] on icon "Send a message…" at bounding box center [1053, 498] width 12 height 12
click at [1060, 35] on icon "Home" at bounding box center [1060, 36] width 12 height 12
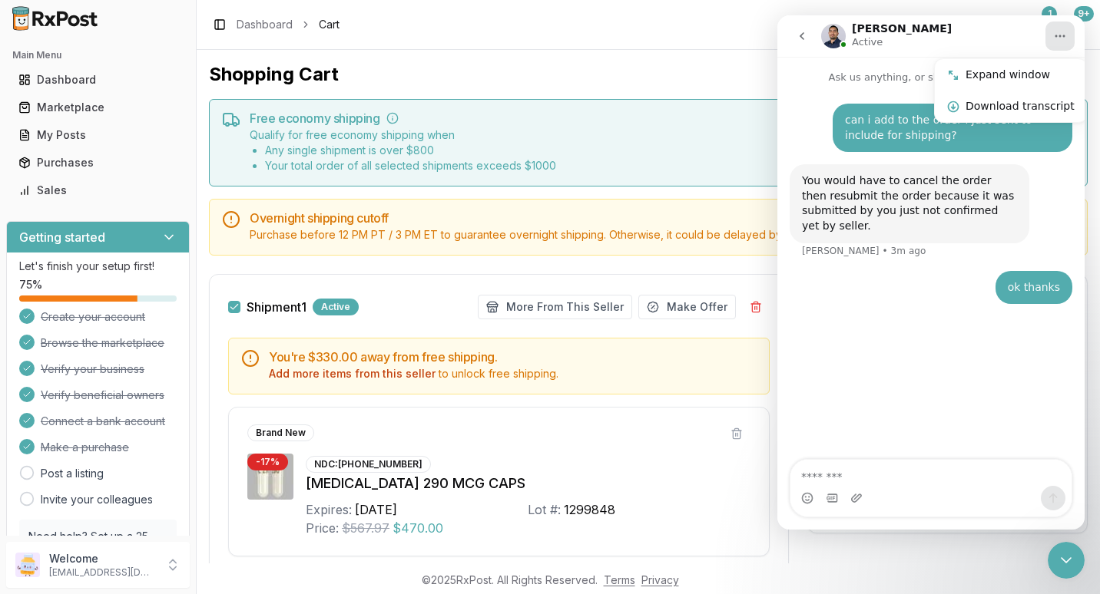
drag, startPoint x: 11, startPoint y: 18, endPoint x: 730, endPoint y: 34, distance: 718.9
click at [730, 34] on div "Toggle Sidebar Dashboard Cart 1 9+" at bounding box center [648, 24] width 903 height 49
click at [719, 35] on div "Toggle Sidebar Dashboard Cart 1 9+" at bounding box center [648, 24] width 903 height 49
click at [795, 36] on button "go back" at bounding box center [801, 36] width 29 height 29
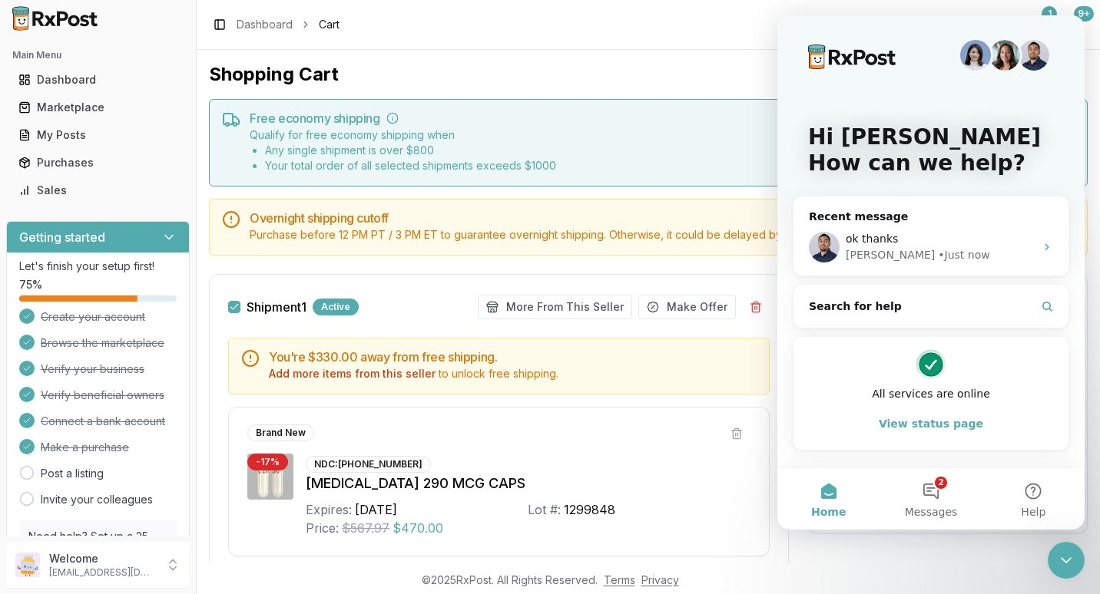
click at [680, 36] on div "Toggle Sidebar Dashboard Cart 1 9+" at bounding box center [648, 24] width 903 height 49
click at [1047, 8] on div "1" at bounding box center [1048, 13] width 15 height 15
click at [47, 163] on div "Purchases" at bounding box center [97, 162] width 159 height 15
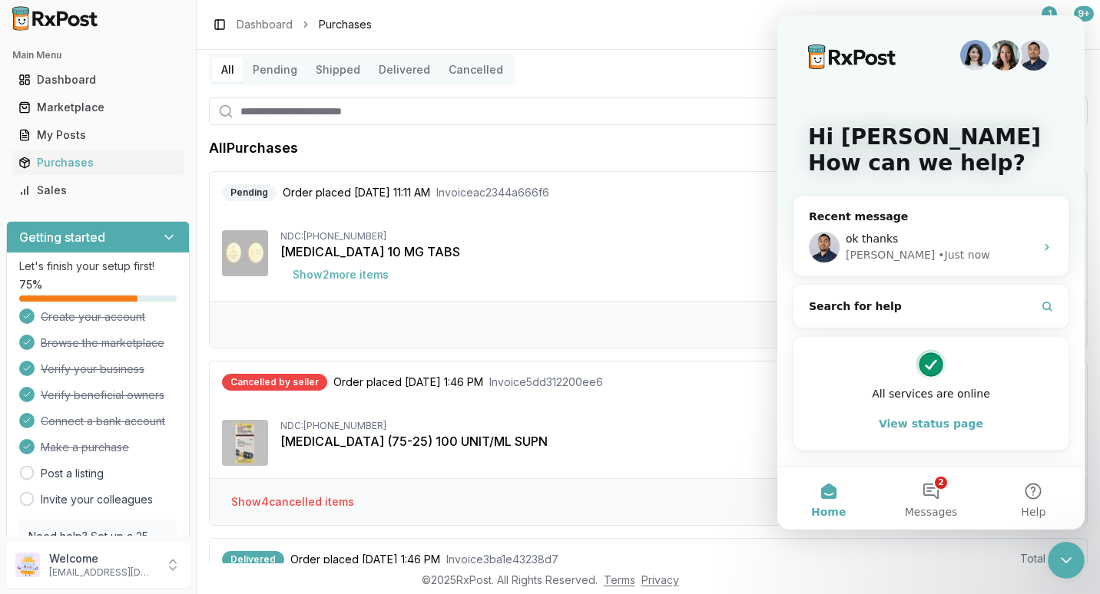
scroll to position [77, 0]
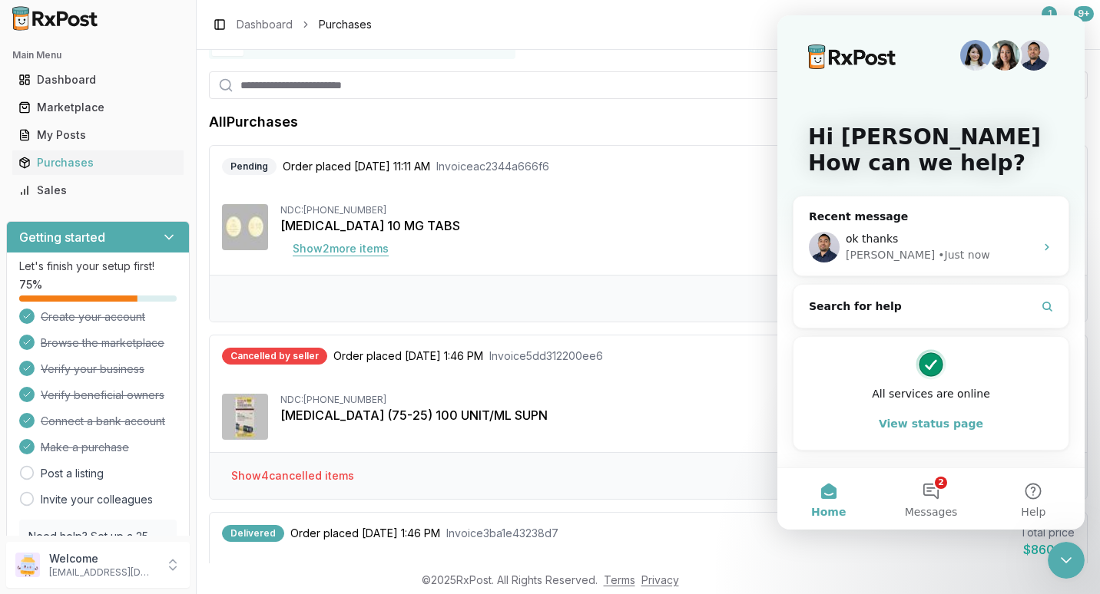
click at [345, 245] on button "Show 2 more item s" at bounding box center [340, 249] width 121 height 28
click at [1047, 246] on icon "Intercom messenger" at bounding box center [1046, 247] width 4 height 7
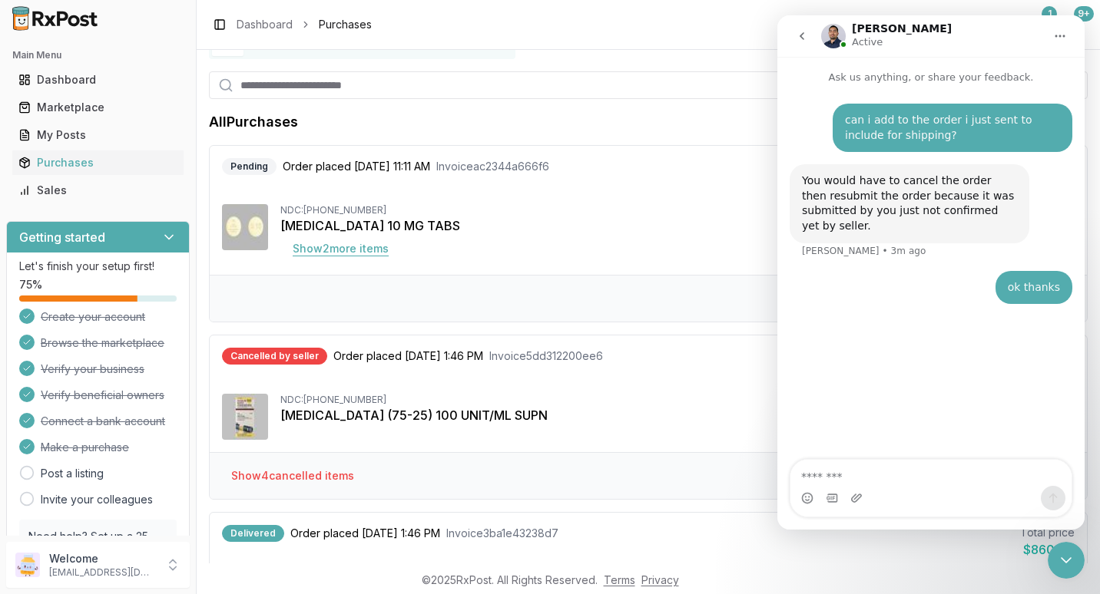
click at [347, 246] on button "Show 2 more item s" at bounding box center [340, 249] width 121 height 28
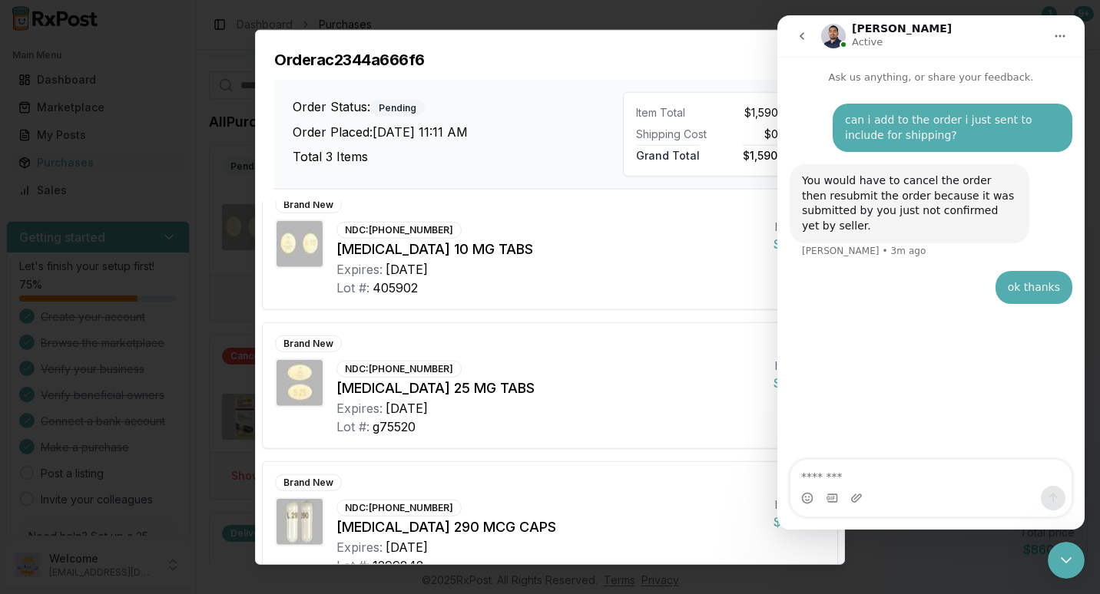
scroll to position [0, 0]
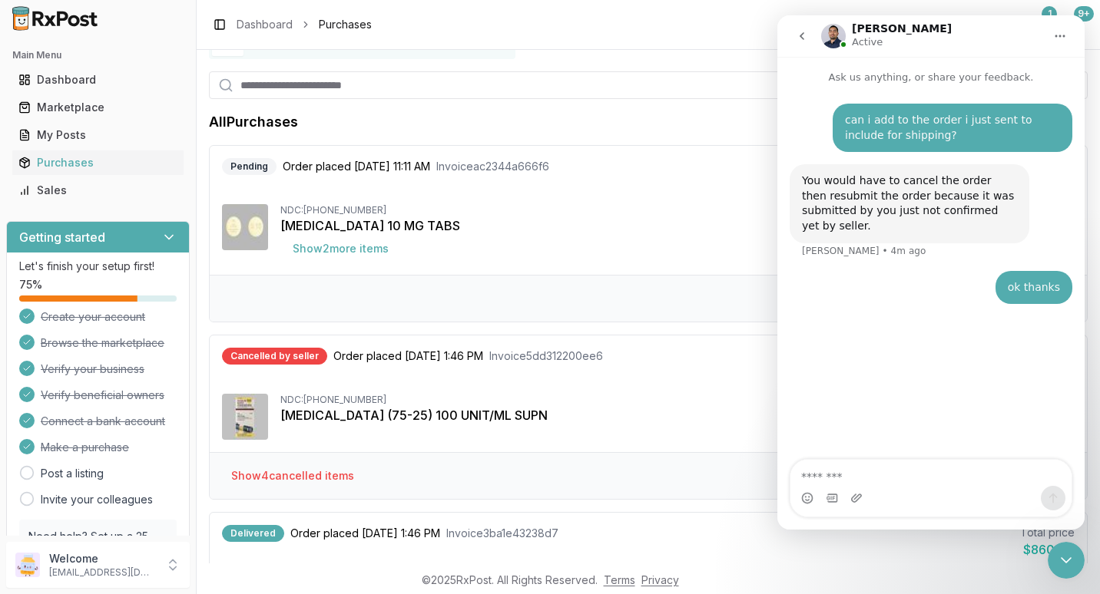
click at [1067, 35] on button "Home" at bounding box center [1059, 36] width 29 height 29
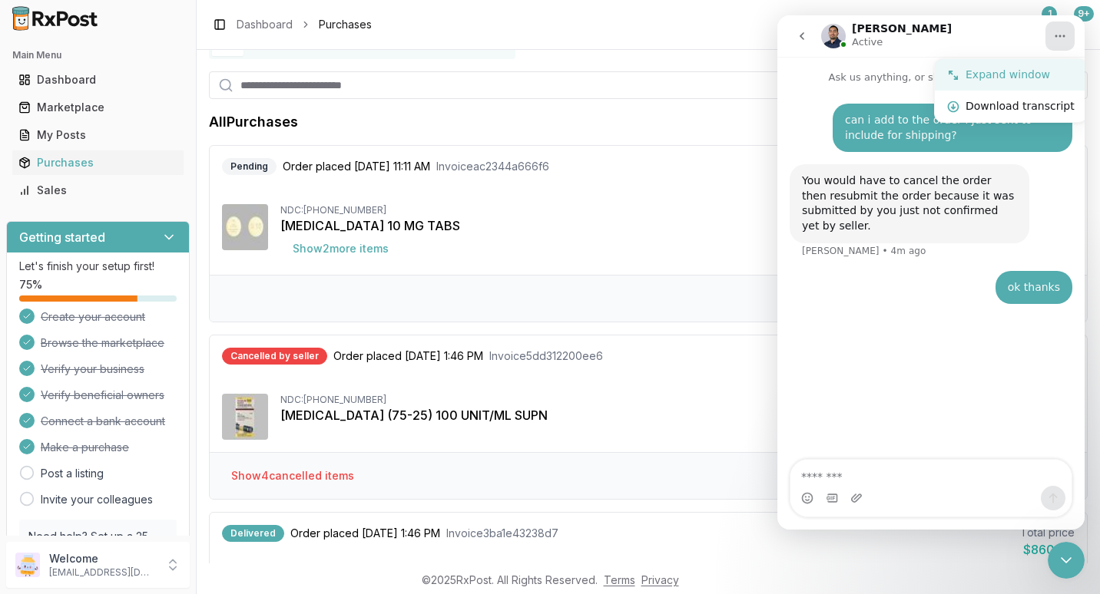
click at [978, 68] on div "Expand window" at bounding box center [1019, 75] width 109 height 16
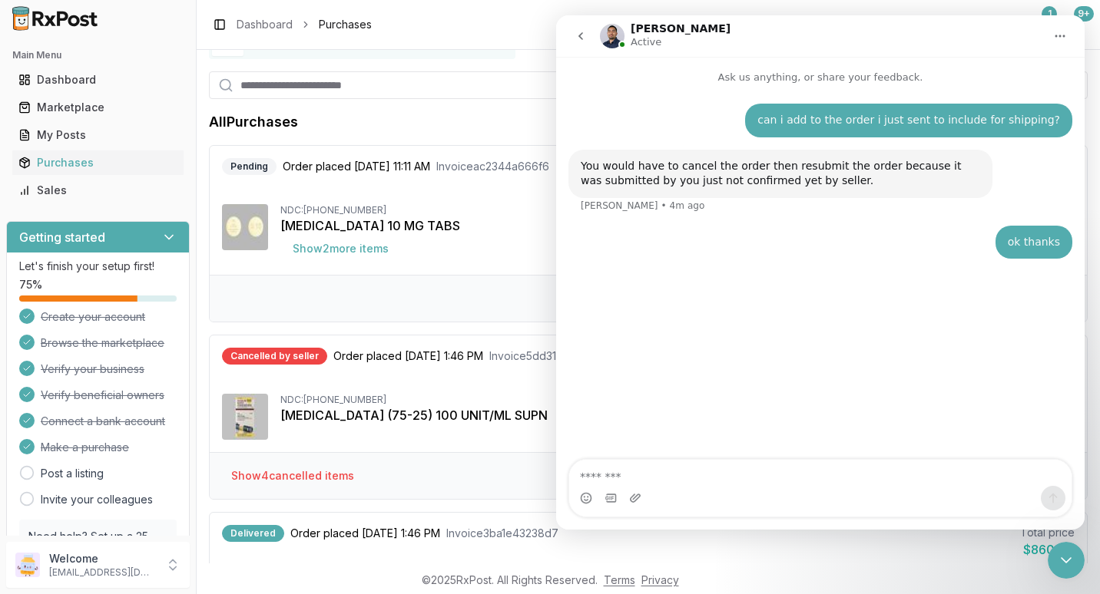
click at [1053, 41] on button "Home" at bounding box center [1059, 36] width 29 height 29
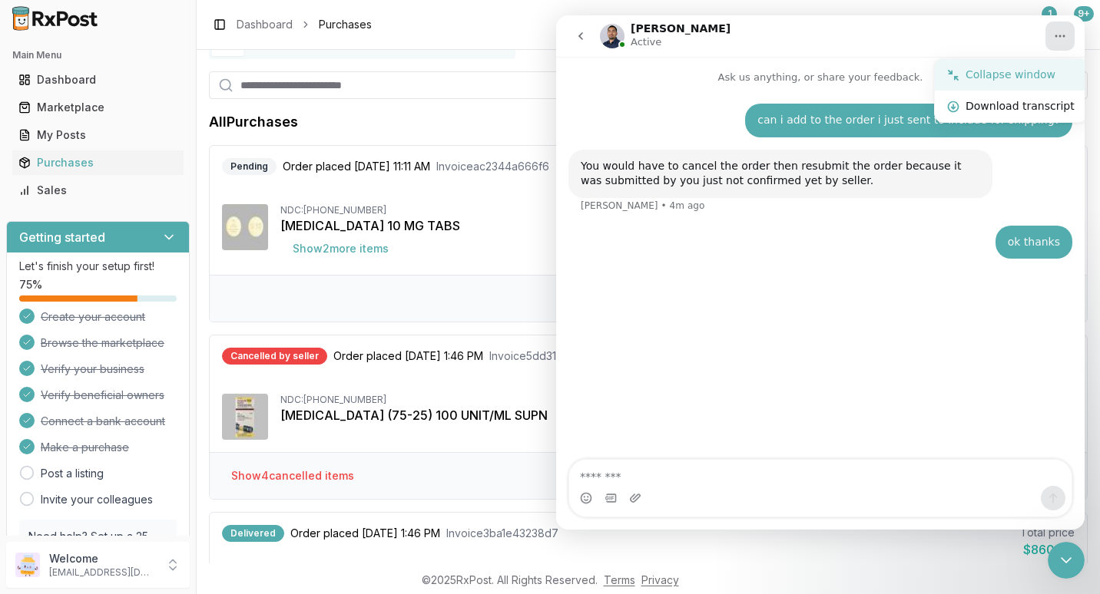
click at [981, 72] on div "Collapse window" at bounding box center [1019, 75] width 109 height 16
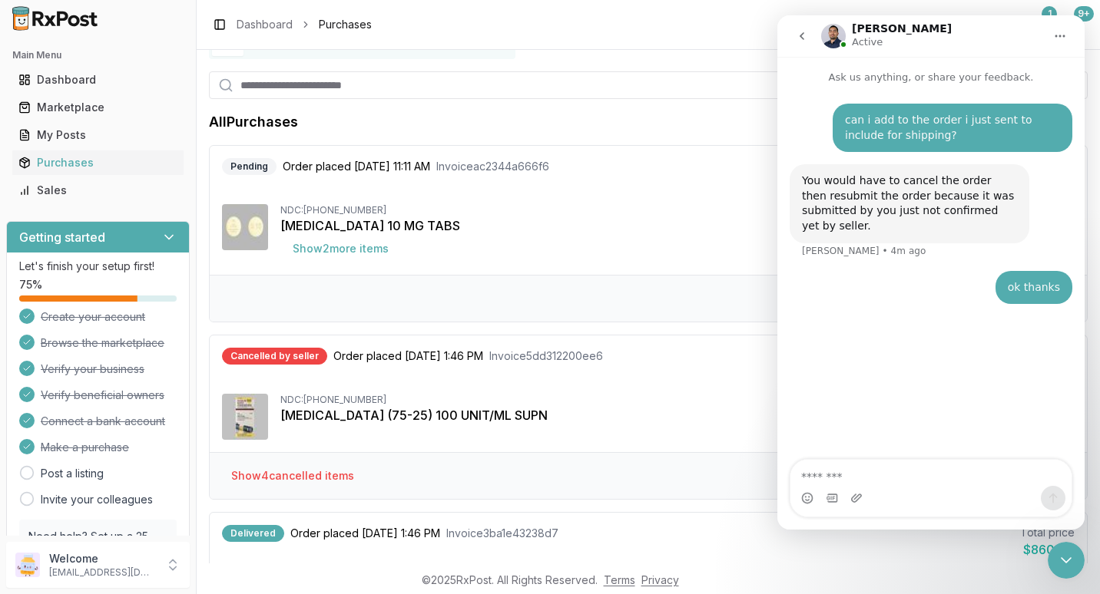
drag, startPoint x: 220, startPoint y: 18, endPoint x: 737, endPoint y: 12, distance: 516.8
click at [737, 12] on div "Toggle Sidebar Dashboard Purchases 1 9+" at bounding box center [648, 24] width 903 height 49
click at [359, 253] on button "Show 2 more item s" at bounding box center [340, 249] width 121 height 28
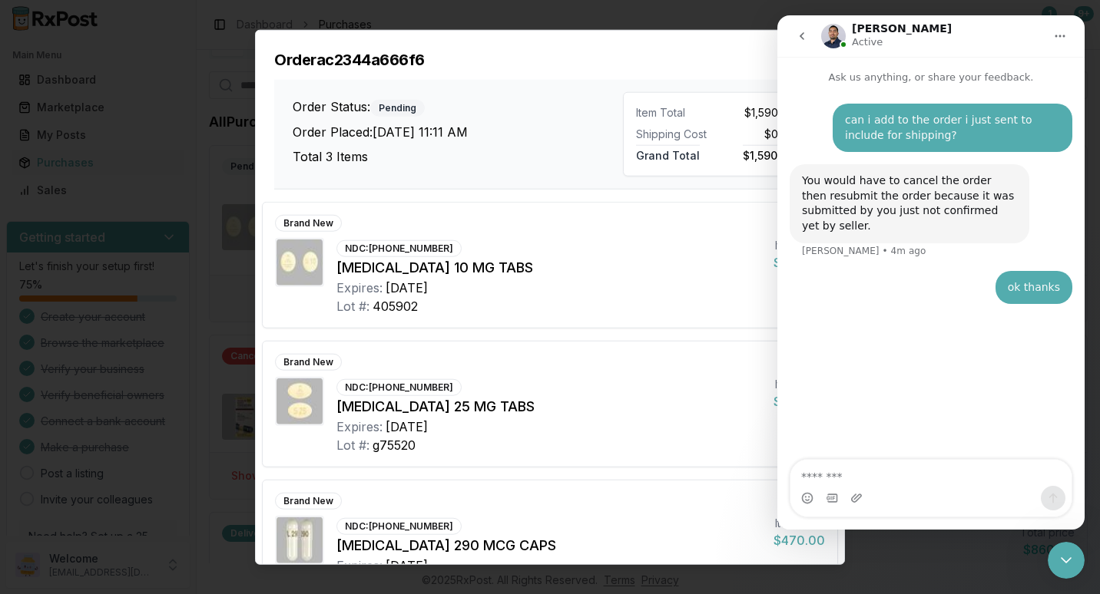
click at [274, 80] on div "Order Status: Pending Order Placed: [DATE] 11:11 AM Total 3 Items Item Total $1…" at bounding box center [549, 135] width 551 height 110
click at [556, 121] on div "Order Status: Pending Order Placed: [DATE] 11:11 AM Total 3 Items" at bounding box center [458, 134] width 330 height 84
click at [1068, 554] on icon "Close Intercom Messenger" at bounding box center [1066, 560] width 18 height 18
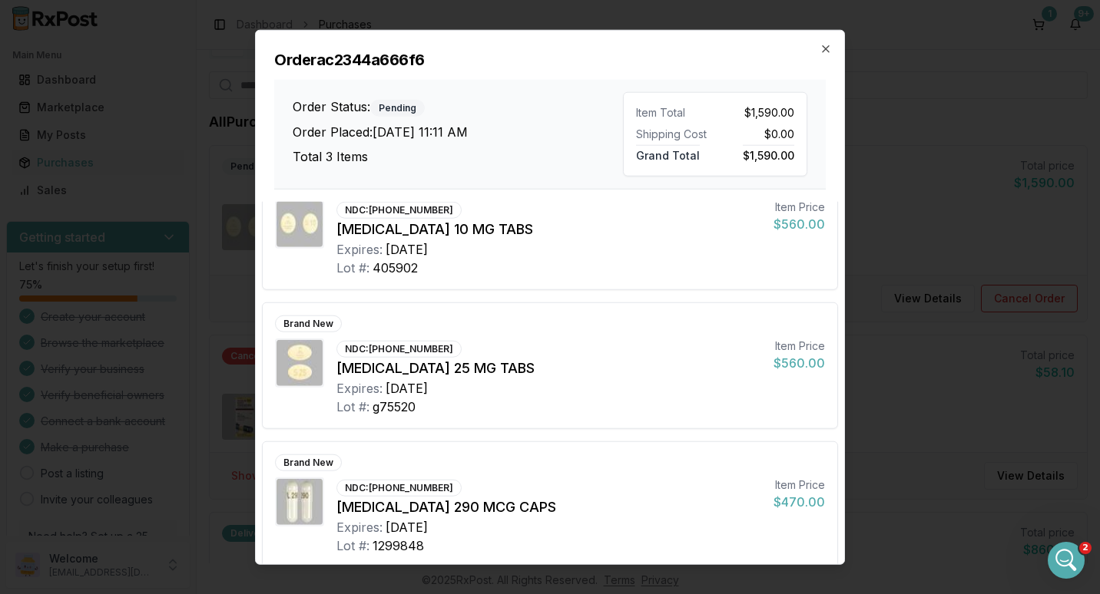
scroll to position [55, 0]
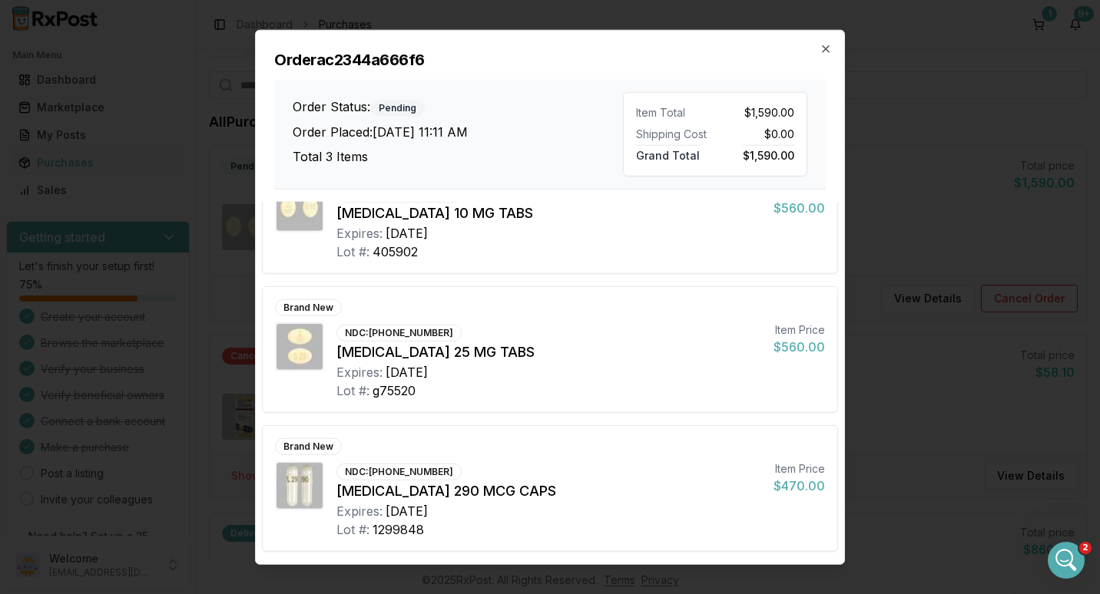
click at [832, 46] on div "Order ac2344a666f6 Order Status: Pending Order Placed: [DATE] 11:11 AM Total 3 …" at bounding box center [550, 110] width 588 height 159
click at [833, 41] on div "Order ac2344a666f6 Order Status: Pending Order Placed: [DATE] 11:11 AM Total 3 …" at bounding box center [550, 110] width 588 height 159
click at [825, 46] on icon "button" at bounding box center [825, 49] width 12 height 12
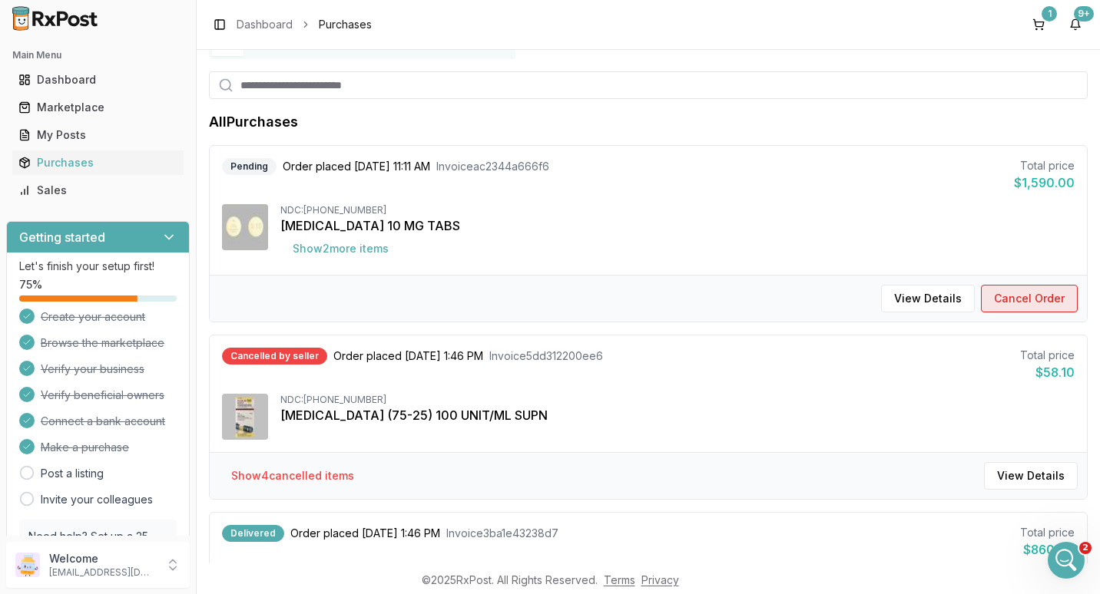
click at [1020, 296] on button "Cancel Order" at bounding box center [1029, 299] width 97 height 28
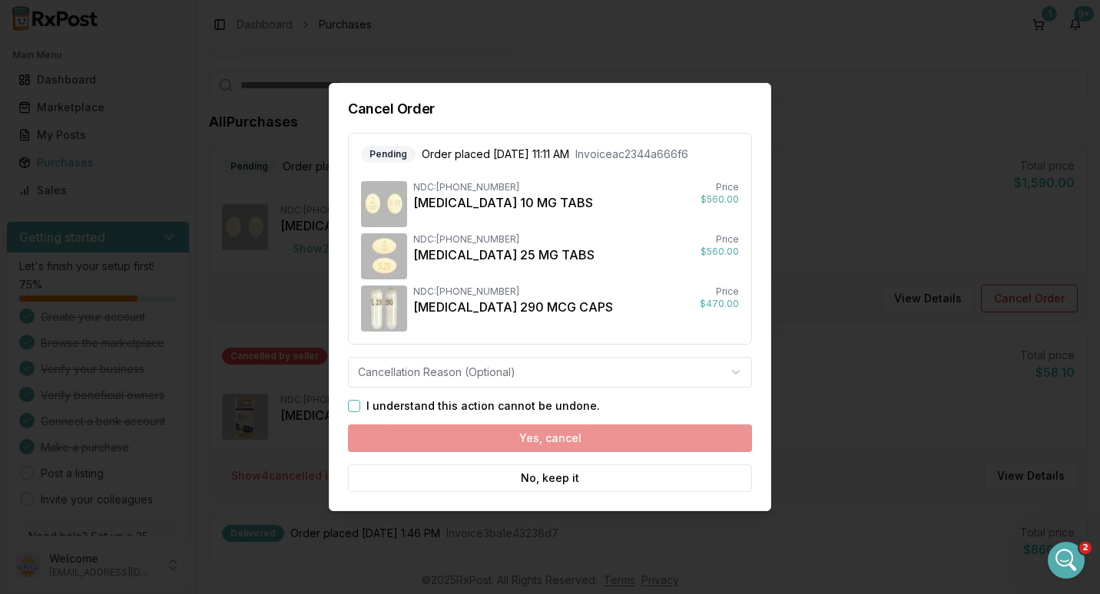
click at [734, 362] on body "Main Menu Dashboard Marketplace My Posts Purchases Sales Getting started Let's …" at bounding box center [550, 297] width 1100 height 594
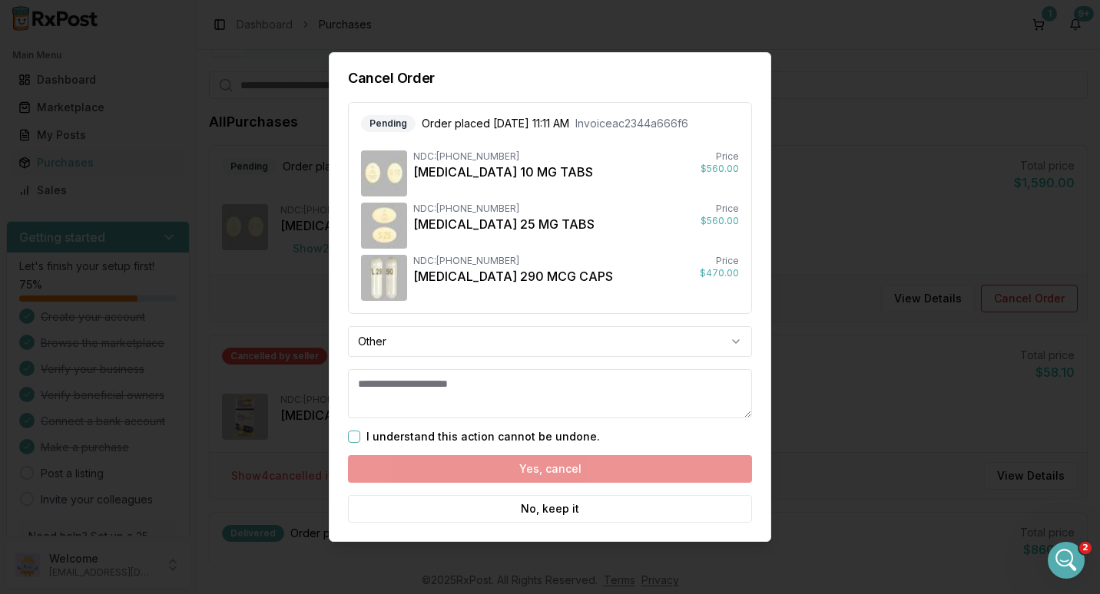
click at [409, 403] on textarea at bounding box center [550, 393] width 404 height 49
type textarea "**********"
click at [352, 436] on button "I understand this action cannot be undone." at bounding box center [354, 437] width 12 height 12
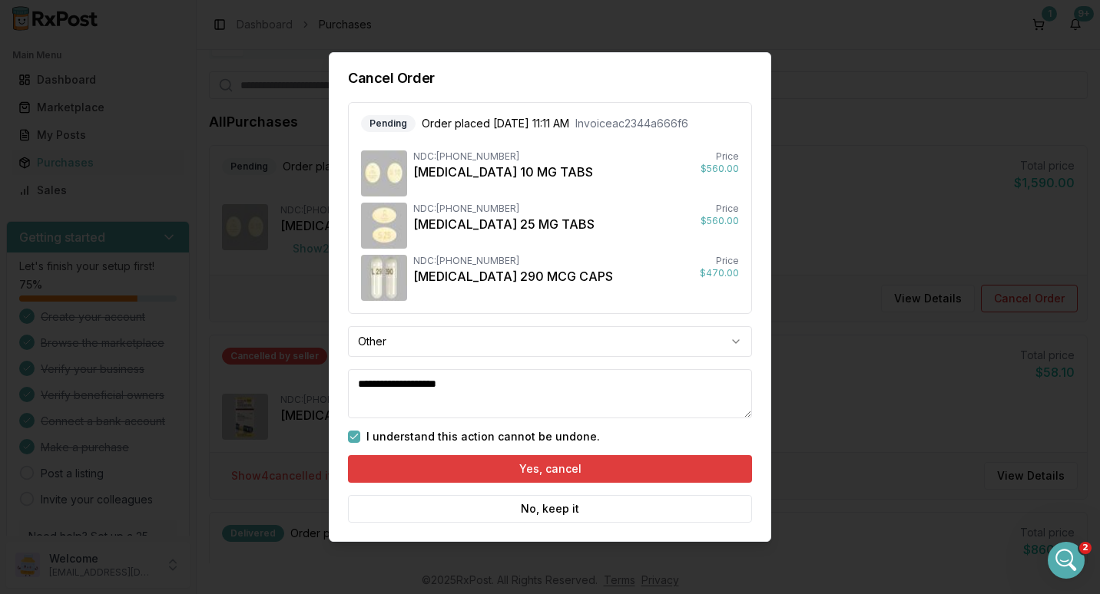
click at [522, 467] on button "Yes, cancel" at bounding box center [550, 469] width 404 height 28
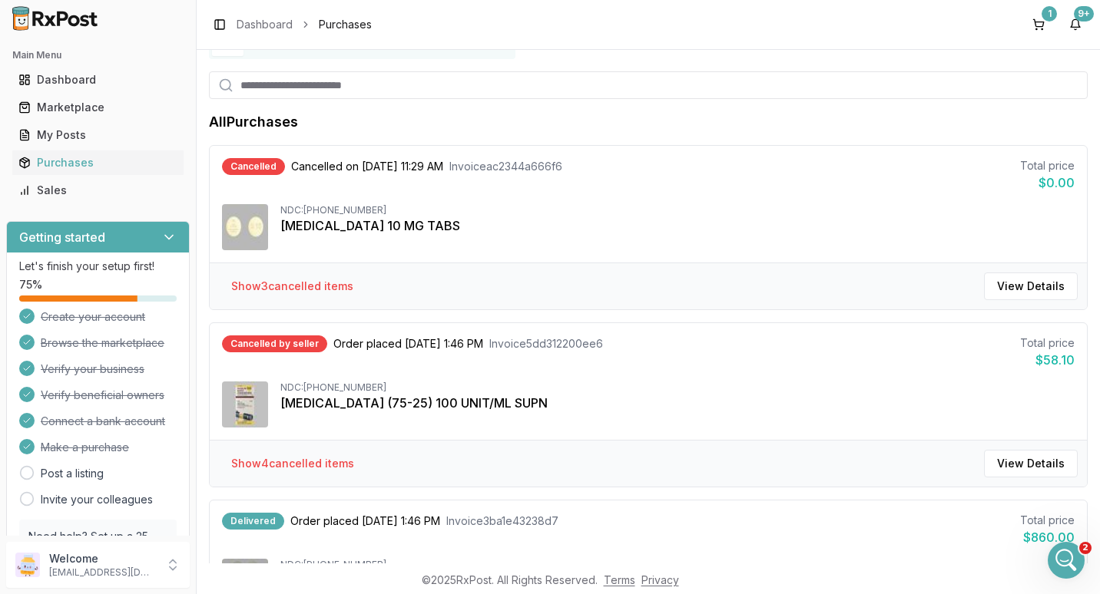
scroll to position [0, 0]
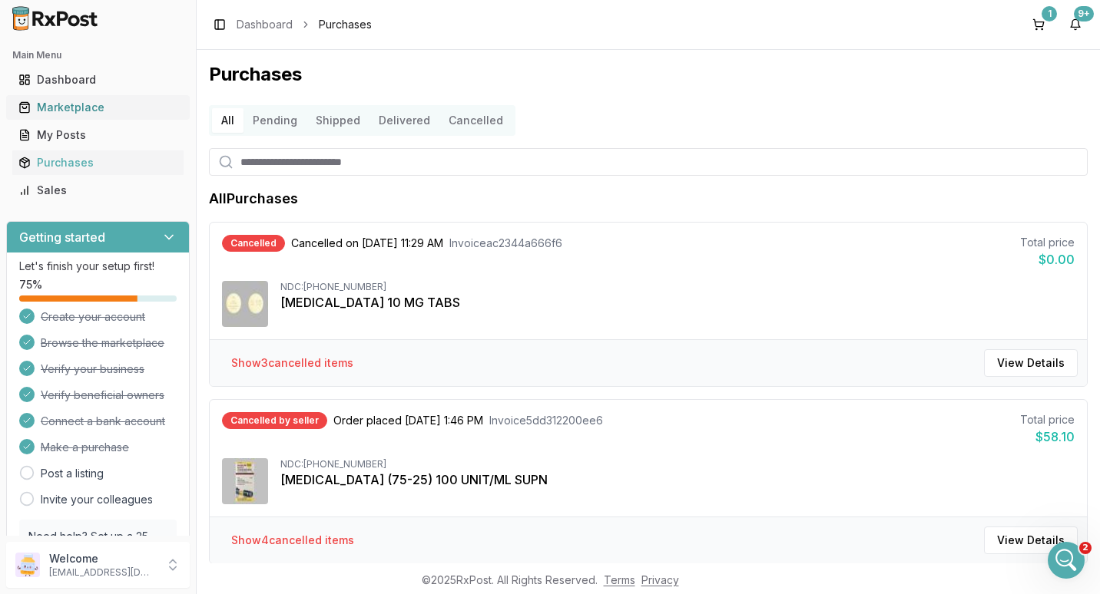
click at [45, 105] on div "Marketplace" at bounding box center [97, 107] width 159 height 15
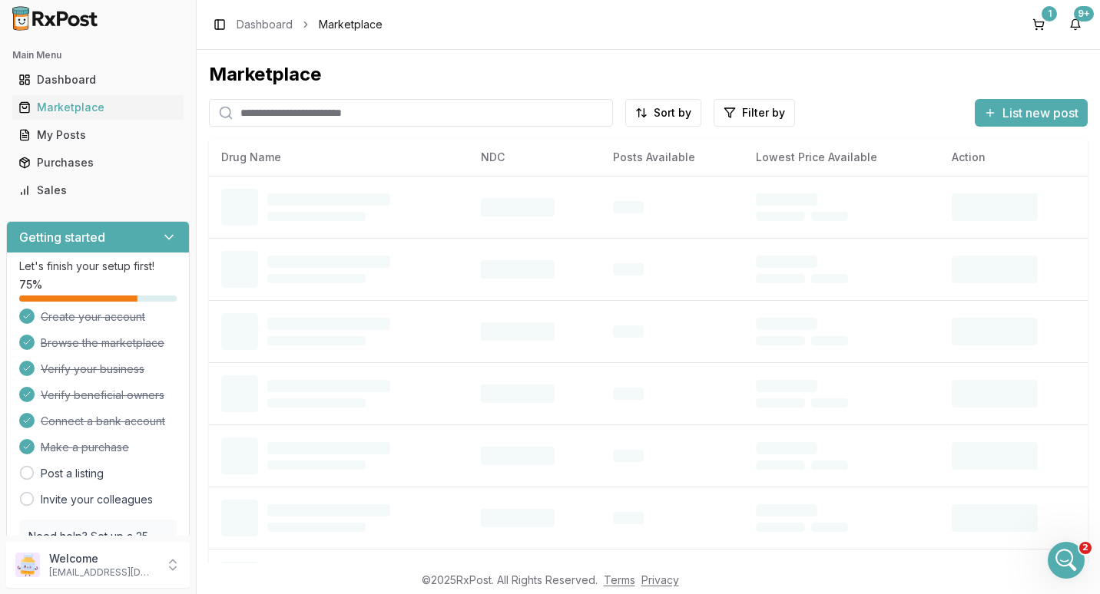
click at [296, 118] on input "search" at bounding box center [411, 113] width 404 height 28
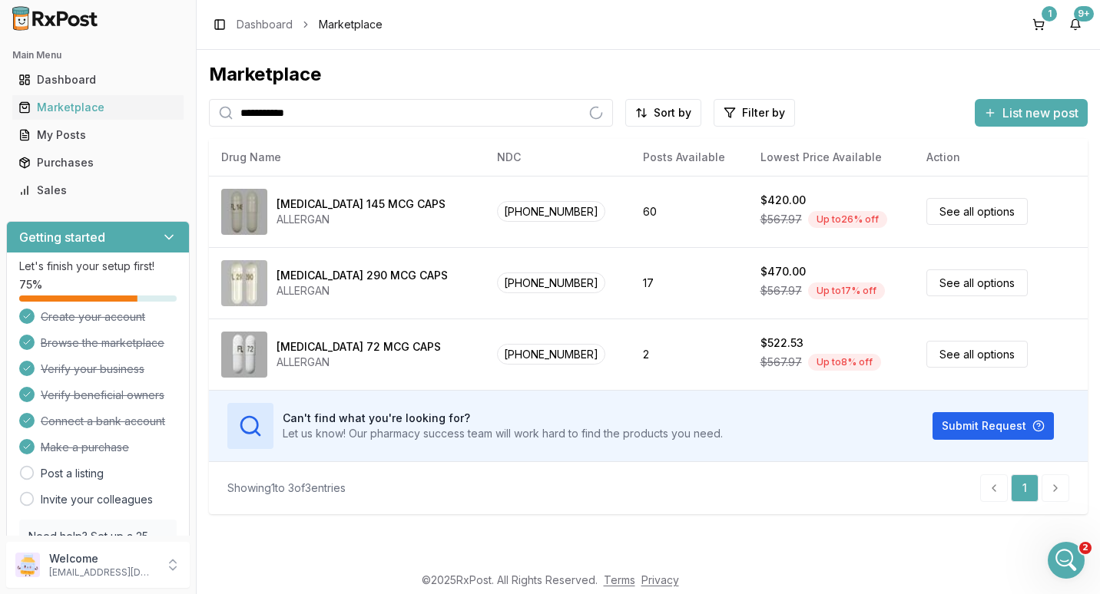
type input "**********"
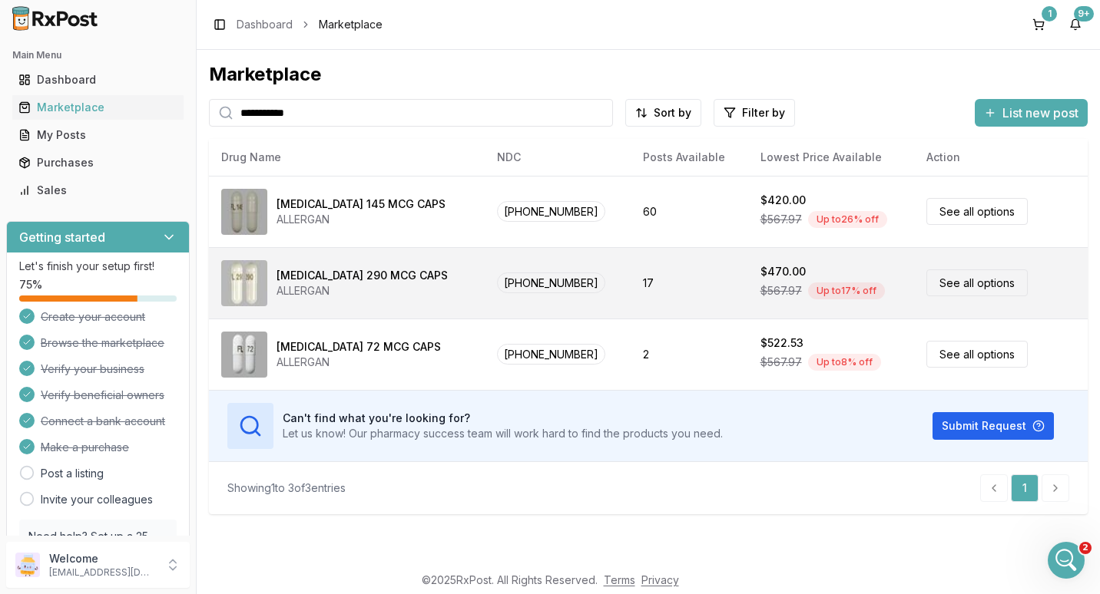
click at [329, 283] on div "ALLERGAN" at bounding box center [361, 290] width 171 height 15
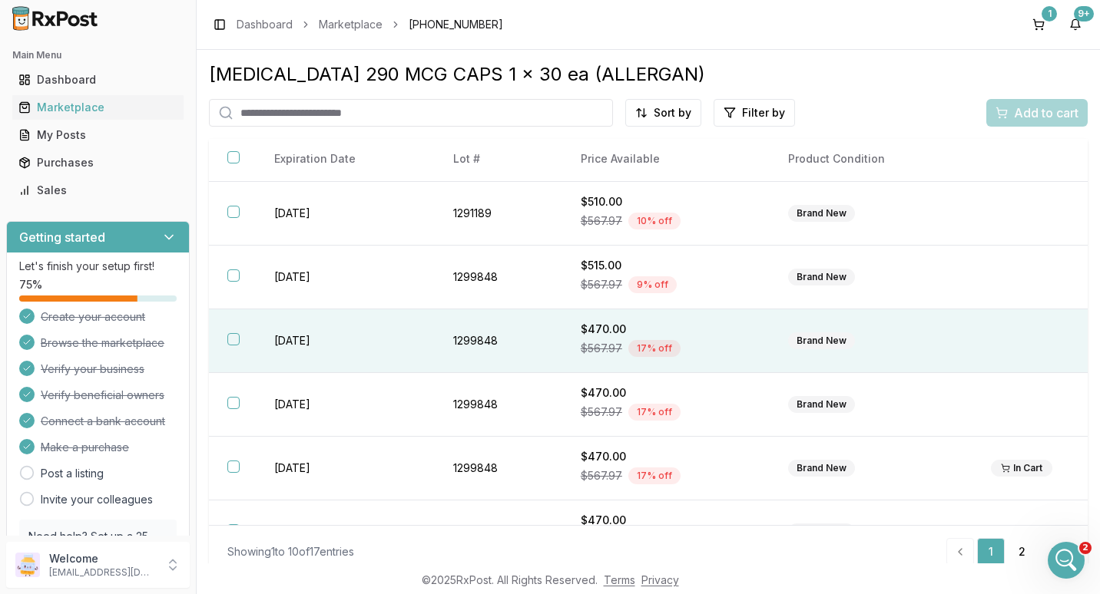
scroll to position [291, 0]
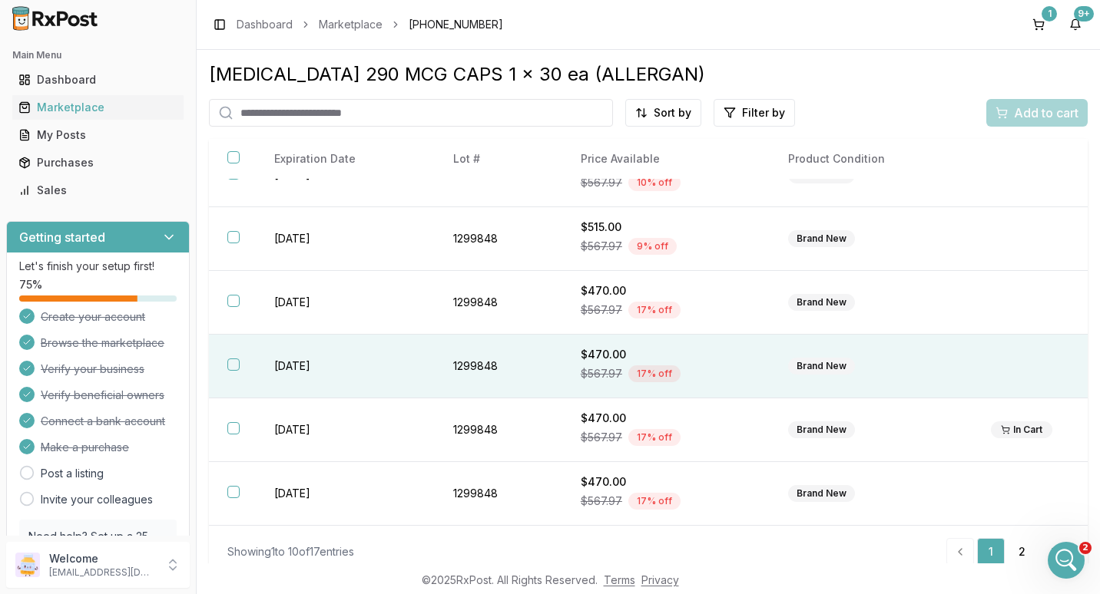
click at [233, 363] on button "button" at bounding box center [233, 365] width 12 height 12
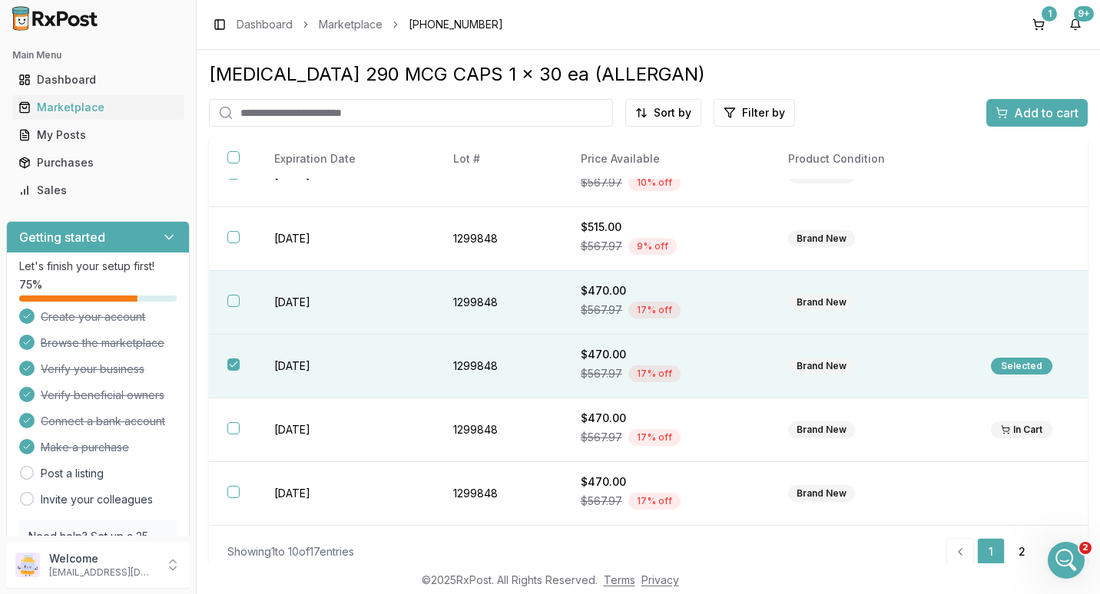
click at [232, 300] on button "button" at bounding box center [233, 301] width 12 height 12
click at [1003, 113] on div "Add to cart" at bounding box center [1036, 113] width 83 height 18
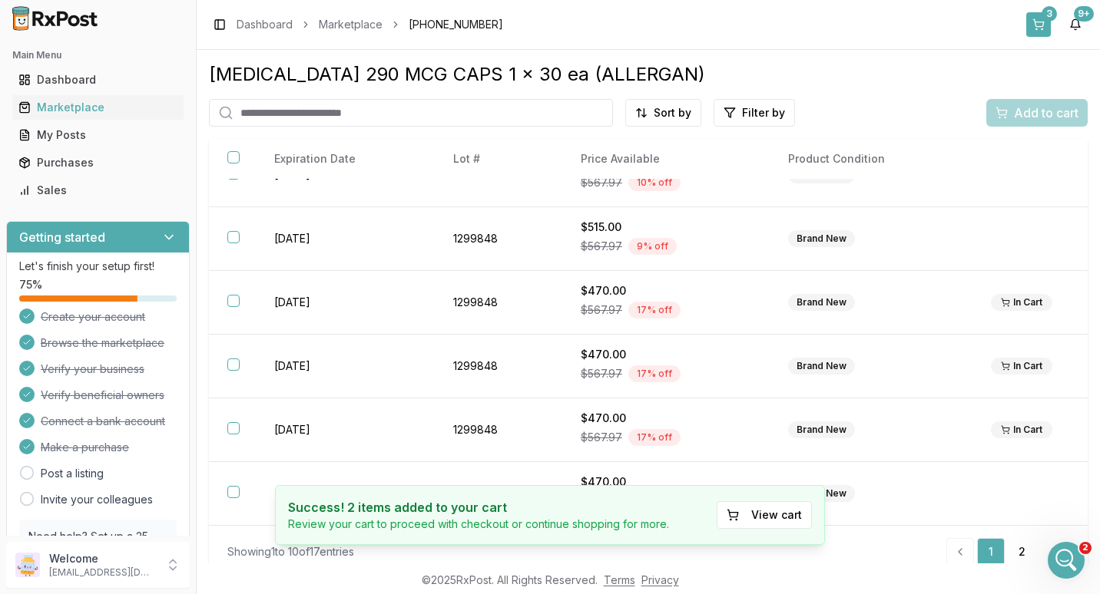
click at [1042, 18] on button "3" at bounding box center [1038, 24] width 25 height 25
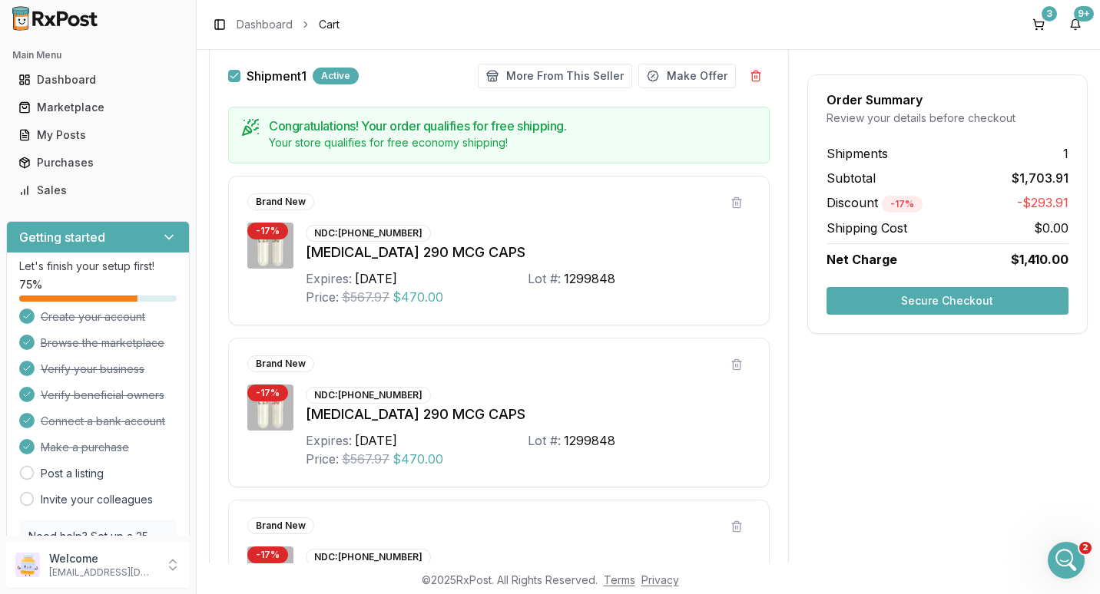
scroll to position [230, 0]
click at [730, 204] on button at bounding box center [737, 204] width 28 height 28
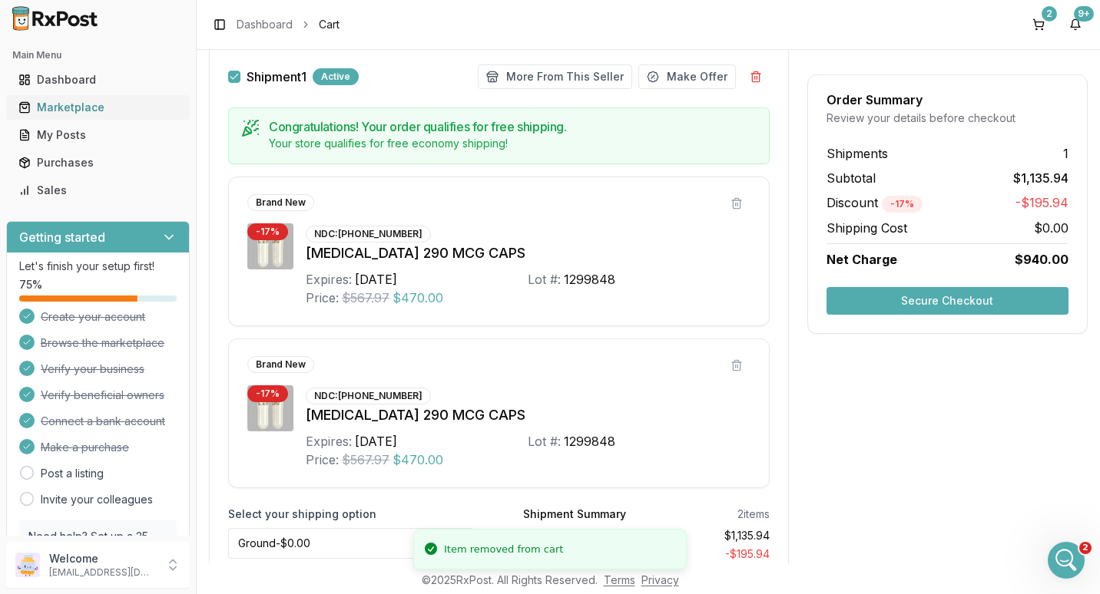
click at [81, 104] on div "Marketplace" at bounding box center [97, 107] width 159 height 15
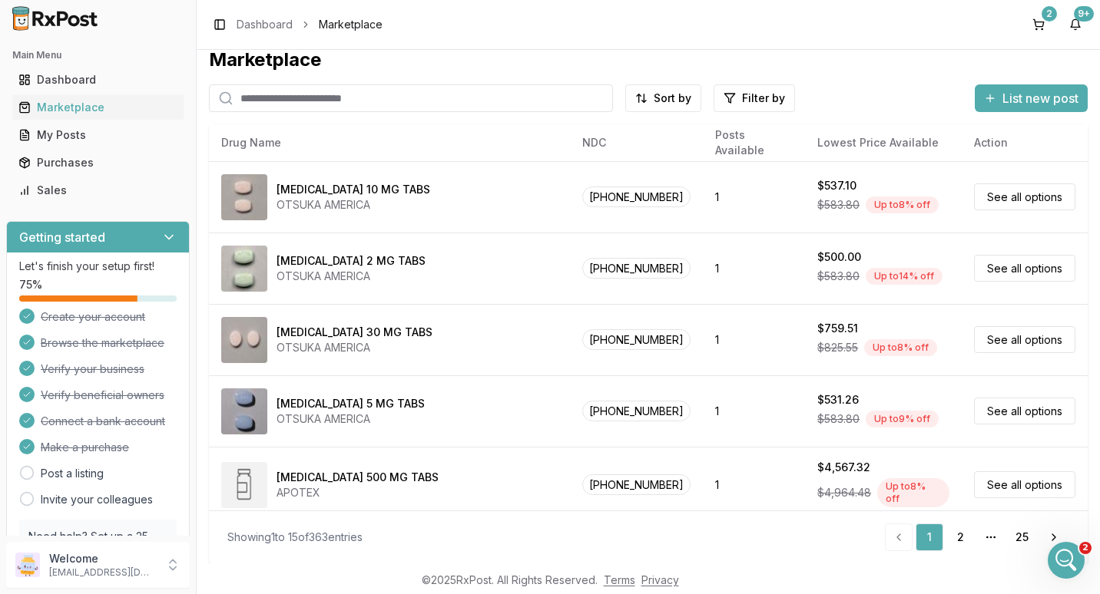
scroll to position [15, 0]
click at [275, 97] on input "search" at bounding box center [411, 98] width 404 height 28
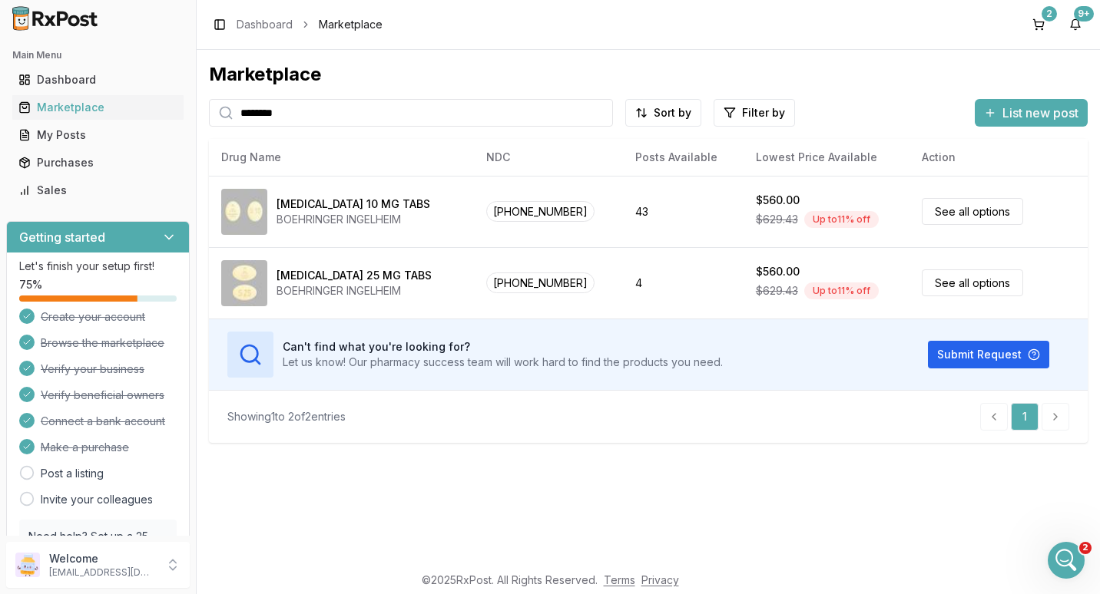
type input "********"
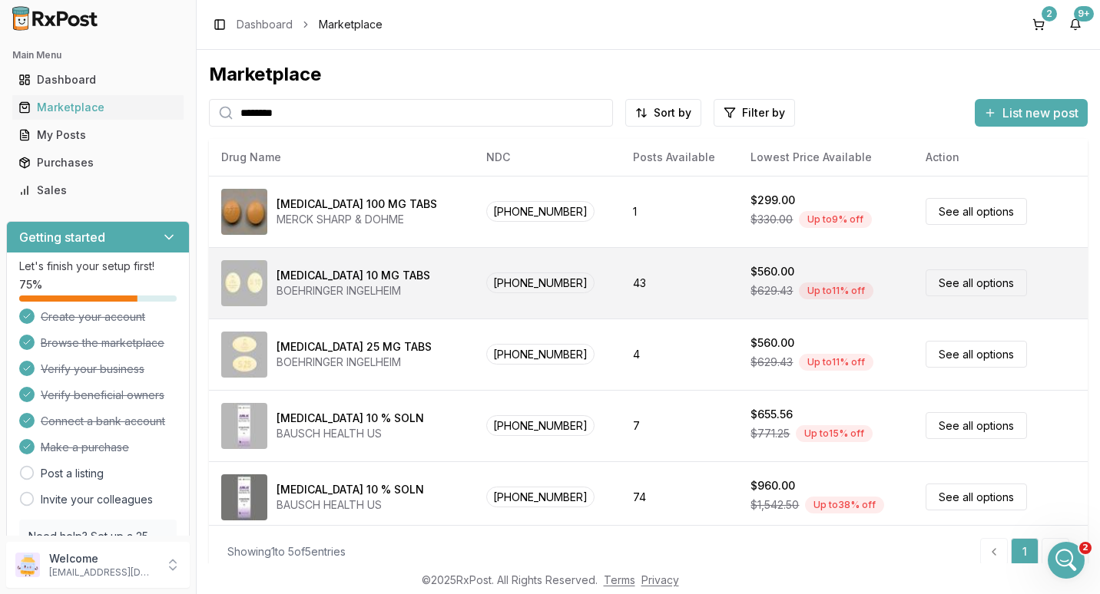
click at [941, 278] on link "See all options" at bounding box center [975, 283] width 101 height 27
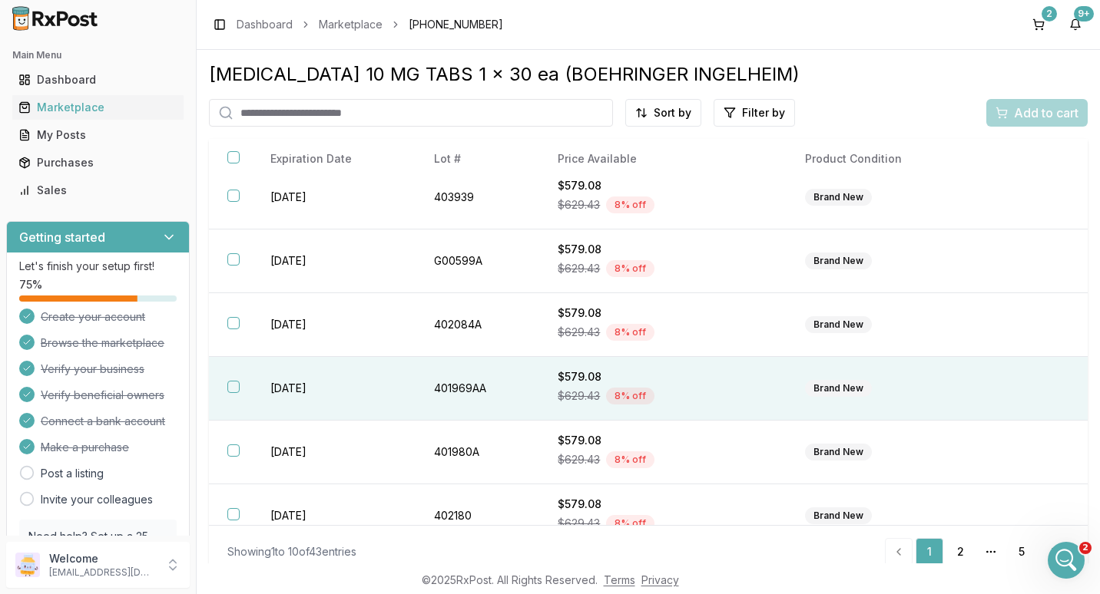
scroll to position [293, 0]
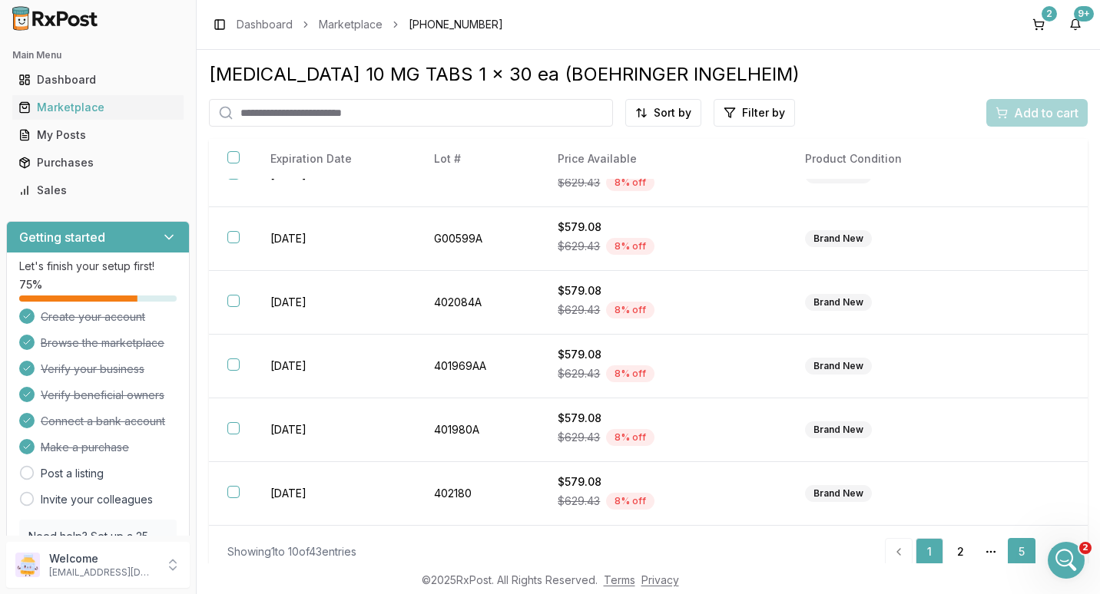
click at [1015, 550] on link "5" at bounding box center [1021, 552] width 28 height 28
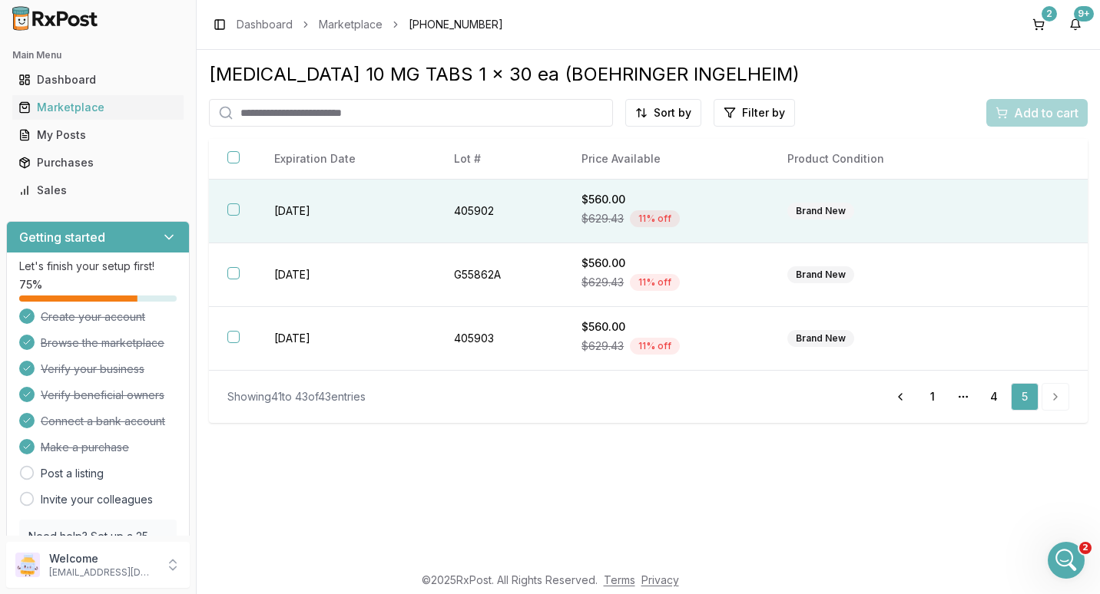
click at [231, 207] on button "button" at bounding box center [233, 209] width 12 height 12
click at [1022, 103] on button "Add to cart" at bounding box center [1036, 113] width 101 height 28
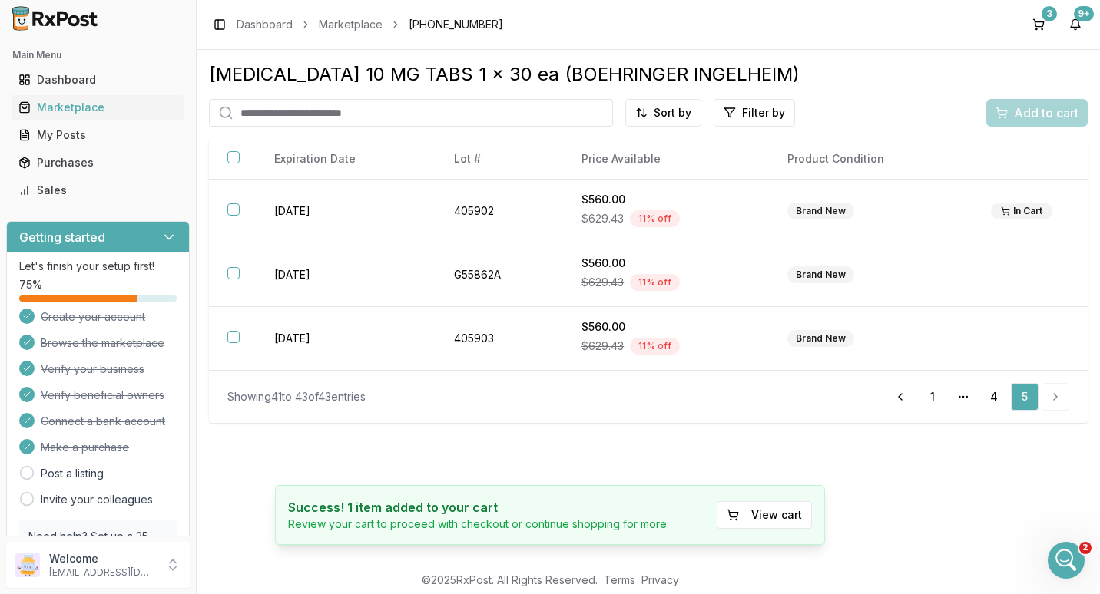
click at [272, 111] on input "search" at bounding box center [411, 113] width 404 height 28
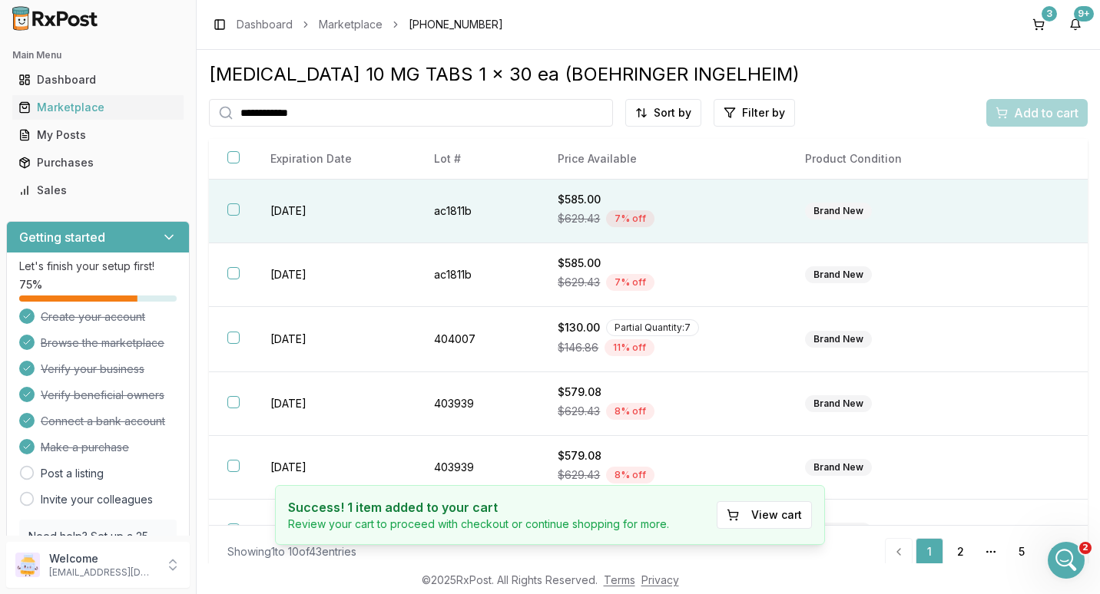
type input "**********"
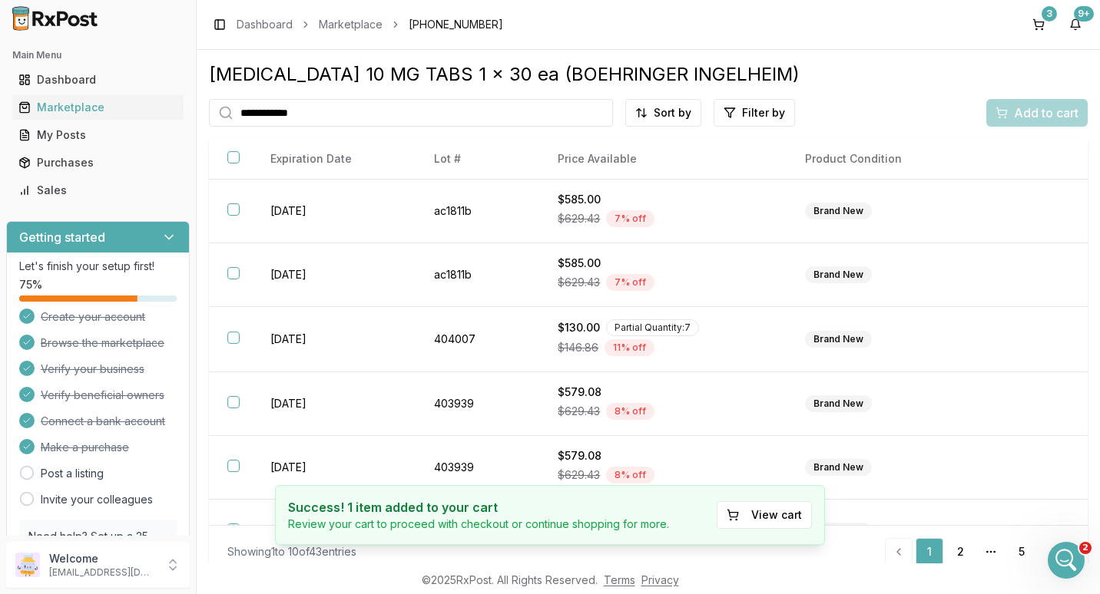
click at [597, 112] on input "**********" at bounding box center [411, 113] width 404 height 28
type input "*****"
click at [1047, 18] on div "3" at bounding box center [1048, 13] width 15 height 15
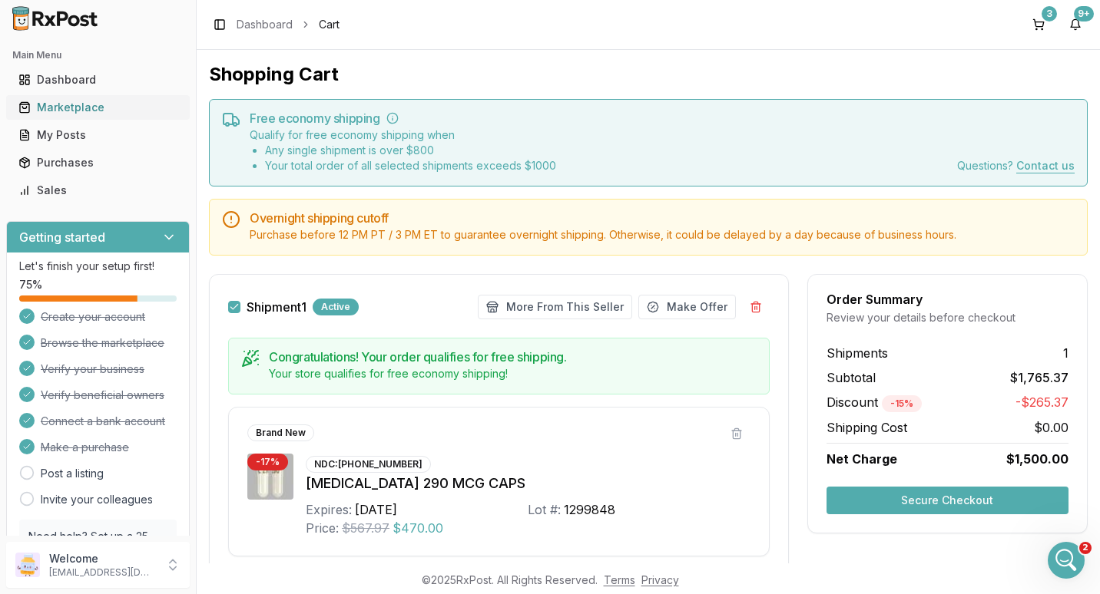
click at [60, 107] on div "Marketplace" at bounding box center [97, 107] width 159 height 15
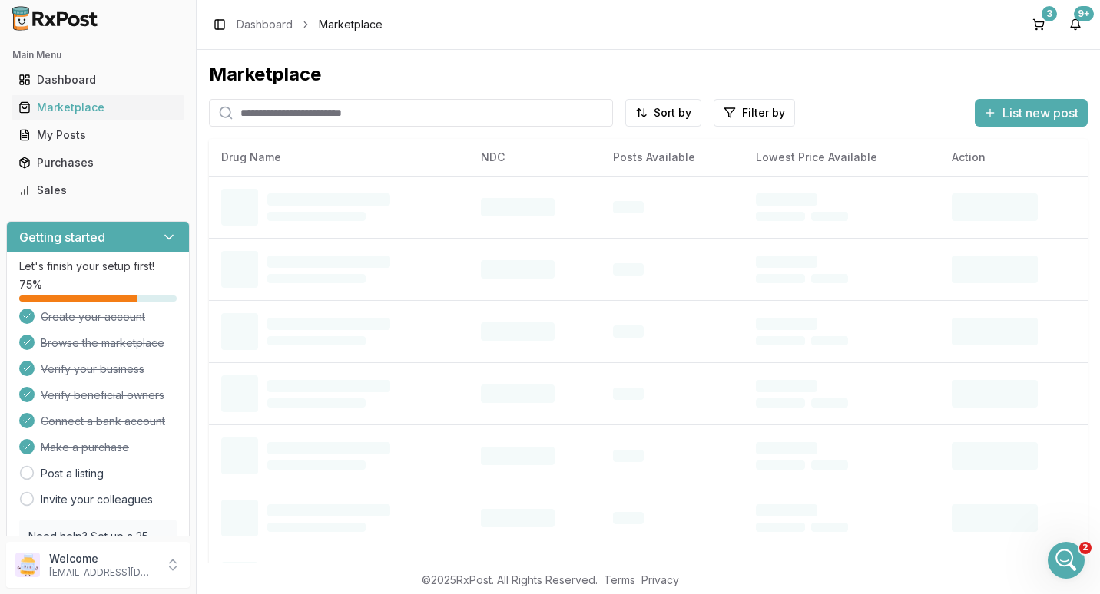
click at [270, 111] on input "search" at bounding box center [411, 113] width 404 height 28
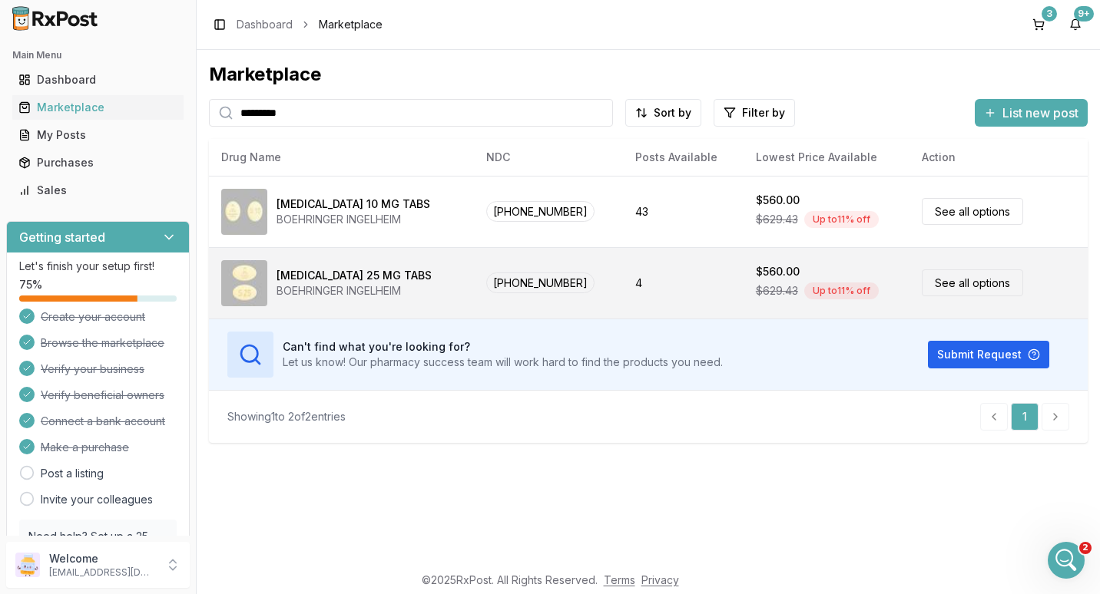
type input "*********"
click at [941, 286] on link "See all options" at bounding box center [971, 283] width 101 height 27
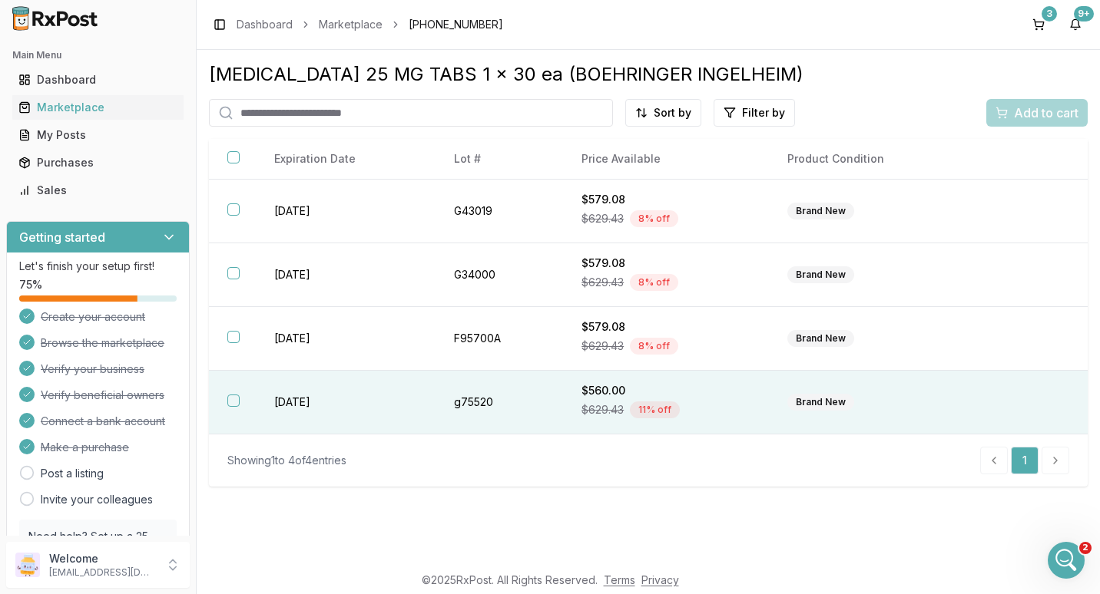
click at [229, 401] on button "button" at bounding box center [233, 401] width 12 height 12
click at [1014, 108] on span "Add to cart" at bounding box center [1046, 113] width 65 height 18
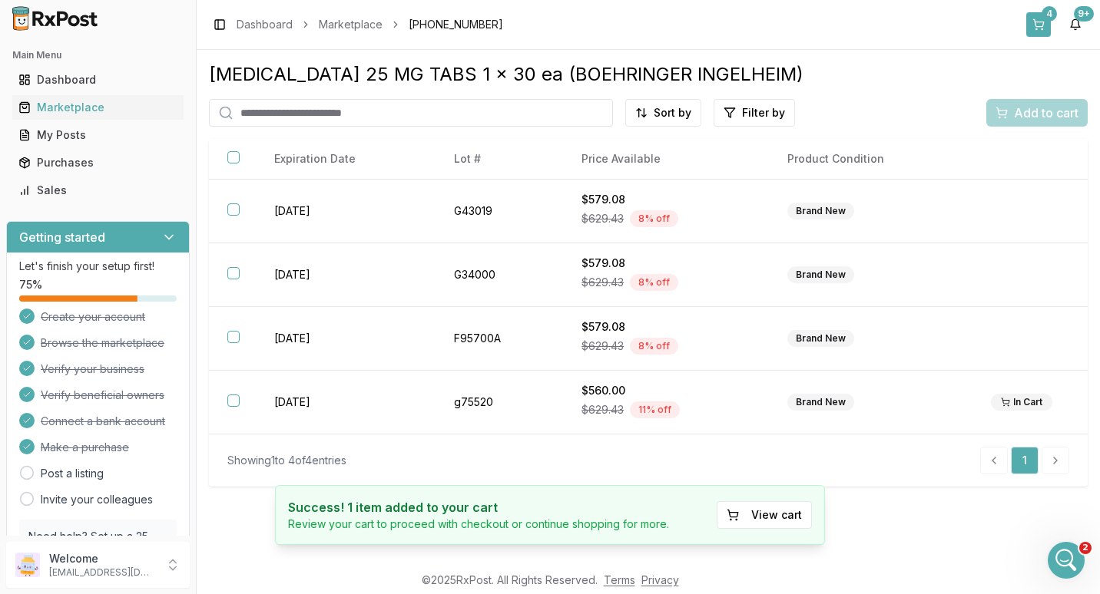
click at [1045, 14] on div "4" at bounding box center [1048, 13] width 15 height 15
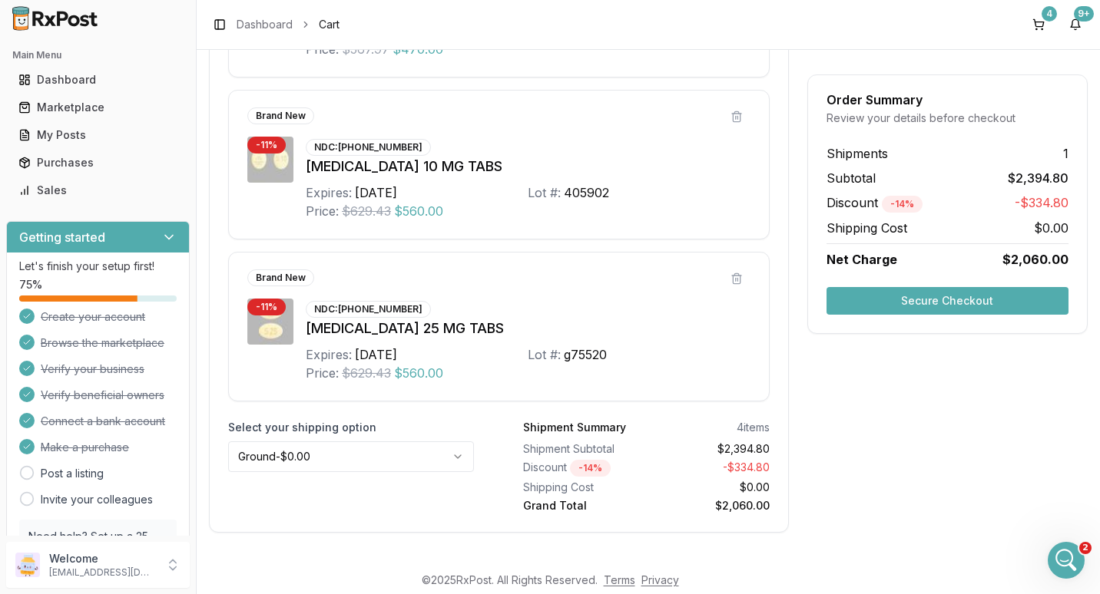
scroll to position [653, 0]
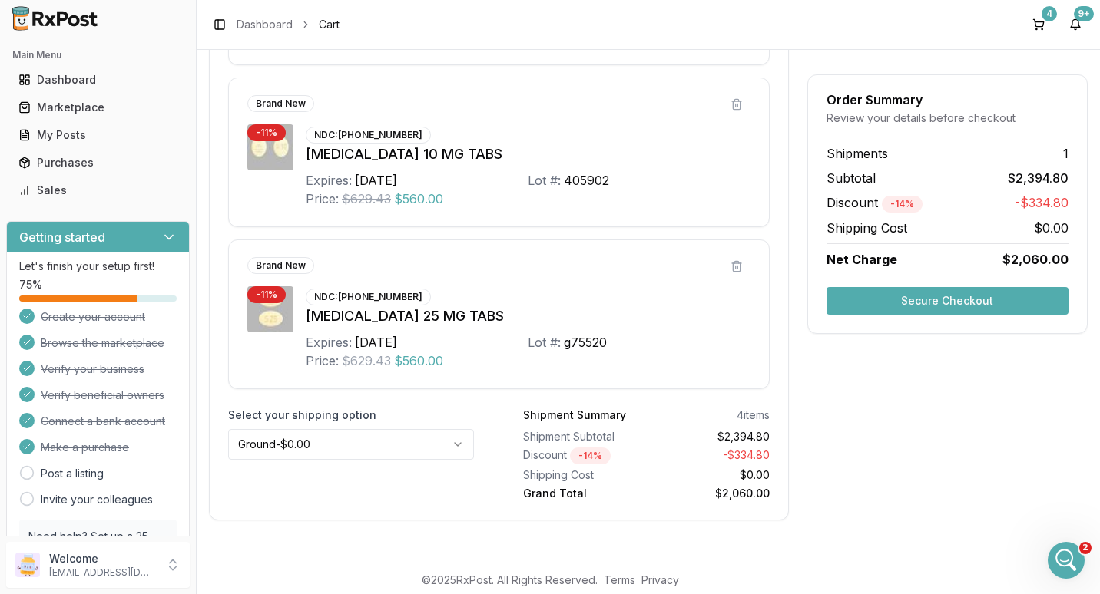
click at [932, 303] on button "Secure Checkout" at bounding box center [947, 301] width 242 height 28
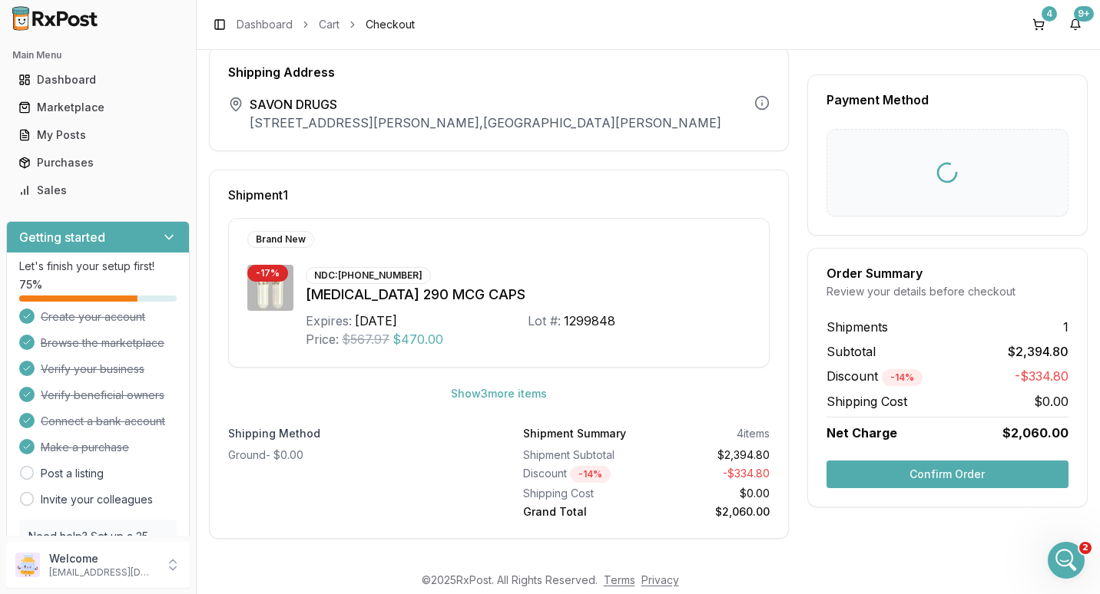
scroll to position [52, 0]
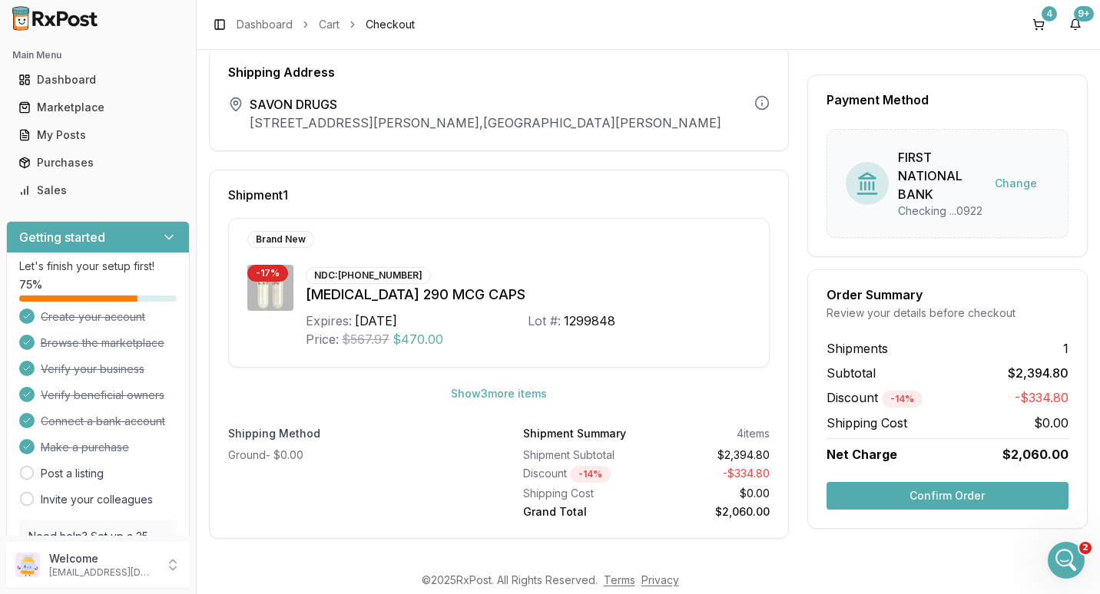
click at [908, 508] on button "Confirm Order" at bounding box center [947, 496] width 242 height 28
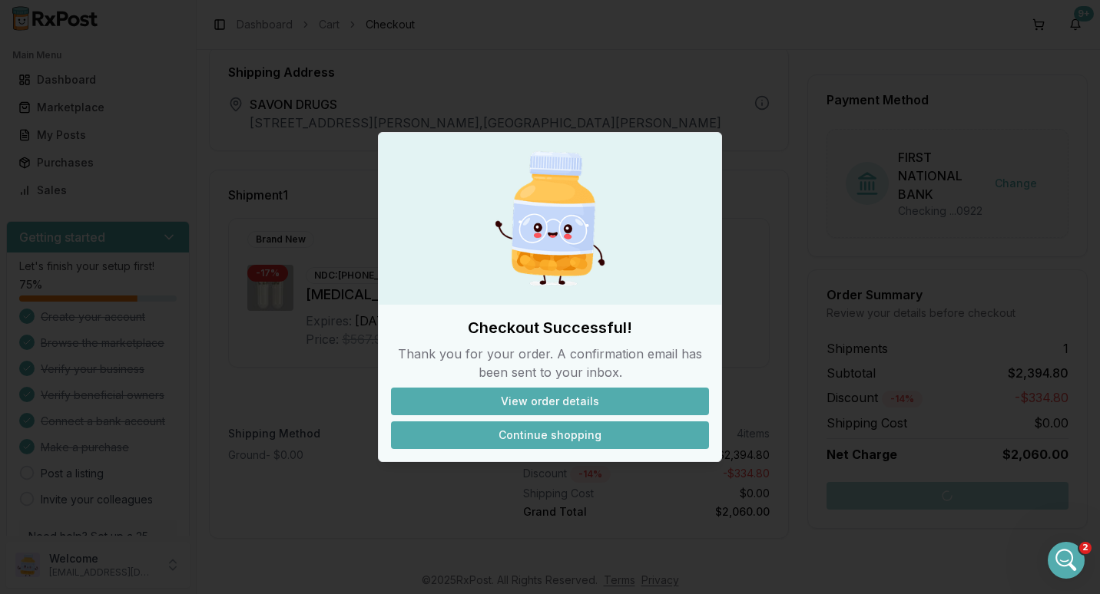
drag, startPoint x: 525, startPoint y: 437, endPoint x: 525, endPoint y: 428, distance: 8.4
click at [525, 430] on button "Continue shopping" at bounding box center [550, 436] width 318 height 28
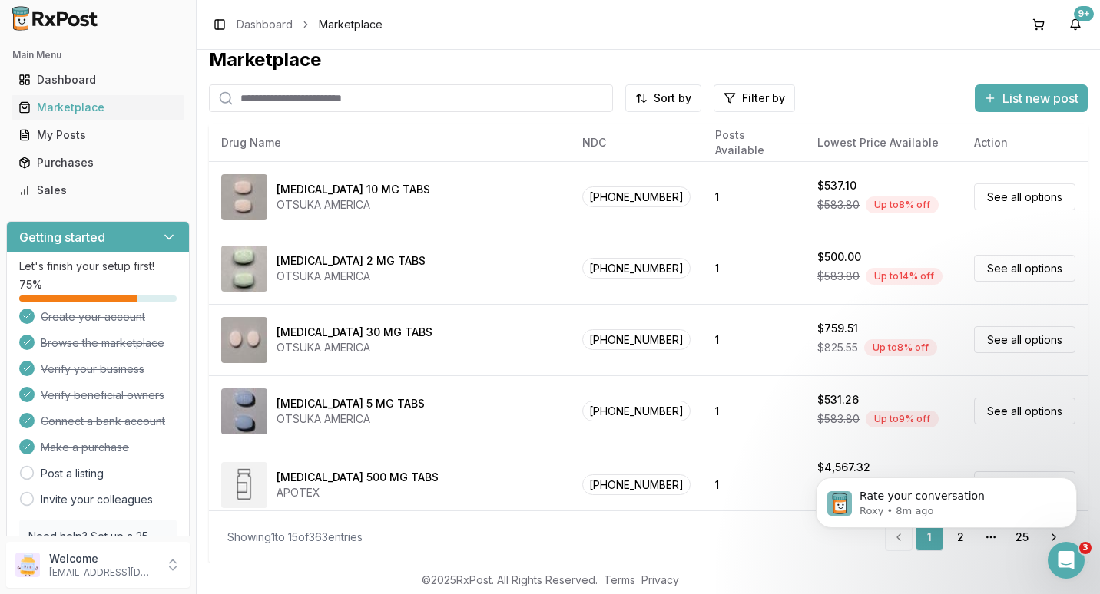
scroll to position [90, 0]
